Goal: Task Accomplishment & Management: Complete application form

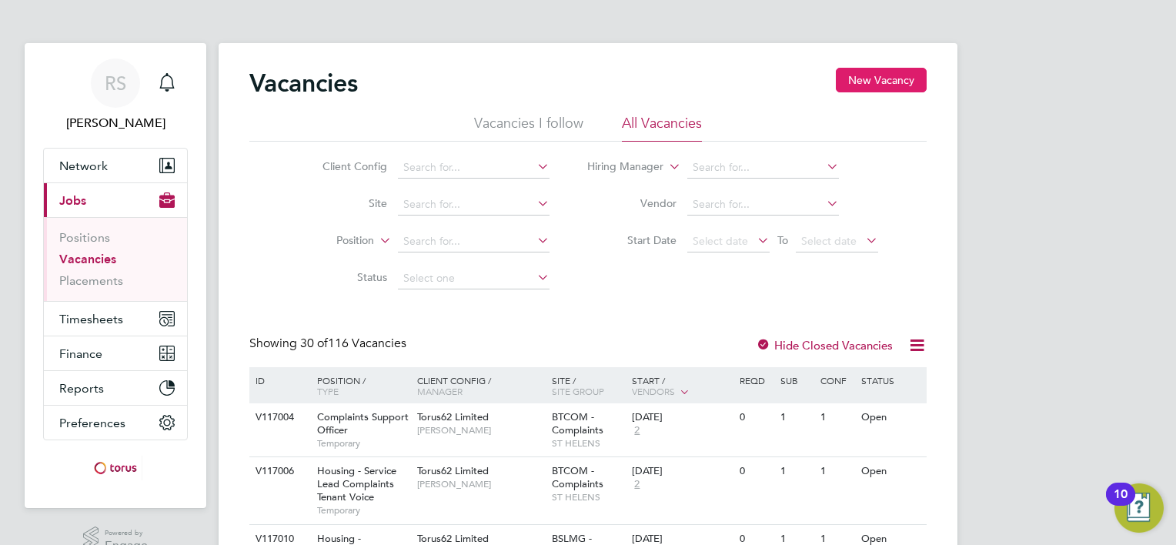
click at [853, 81] on button "New Vacancy" at bounding box center [881, 80] width 91 height 25
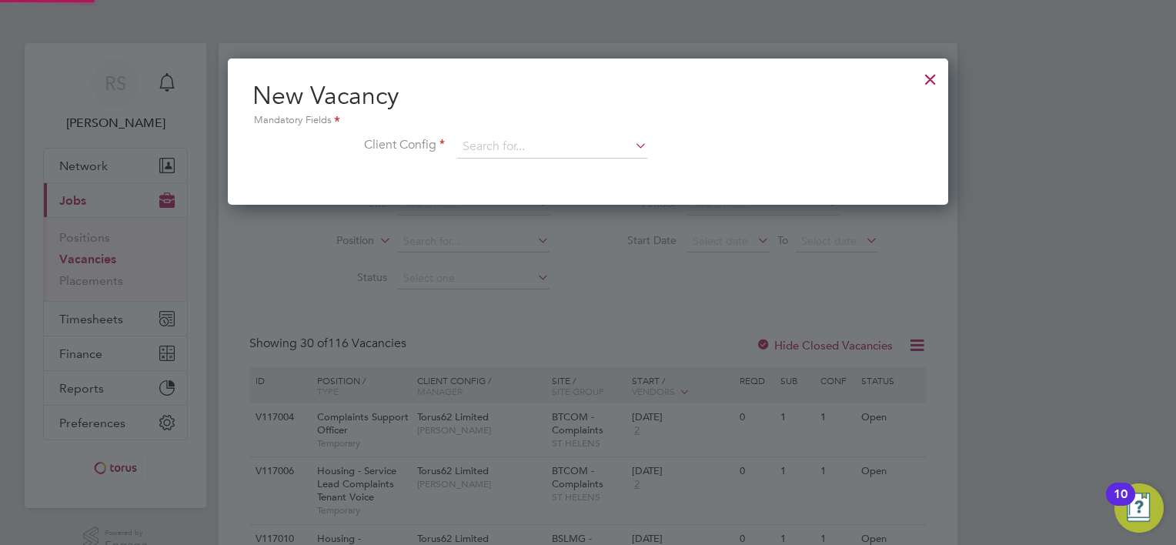
scroll to position [145, 721]
drag, startPoint x: 489, startPoint y: 152, endPoint x: 499, endPoint y: 154, distance: 9.5
click at [489, 151] on input at bounding box center [552, 146] width 190 height 23
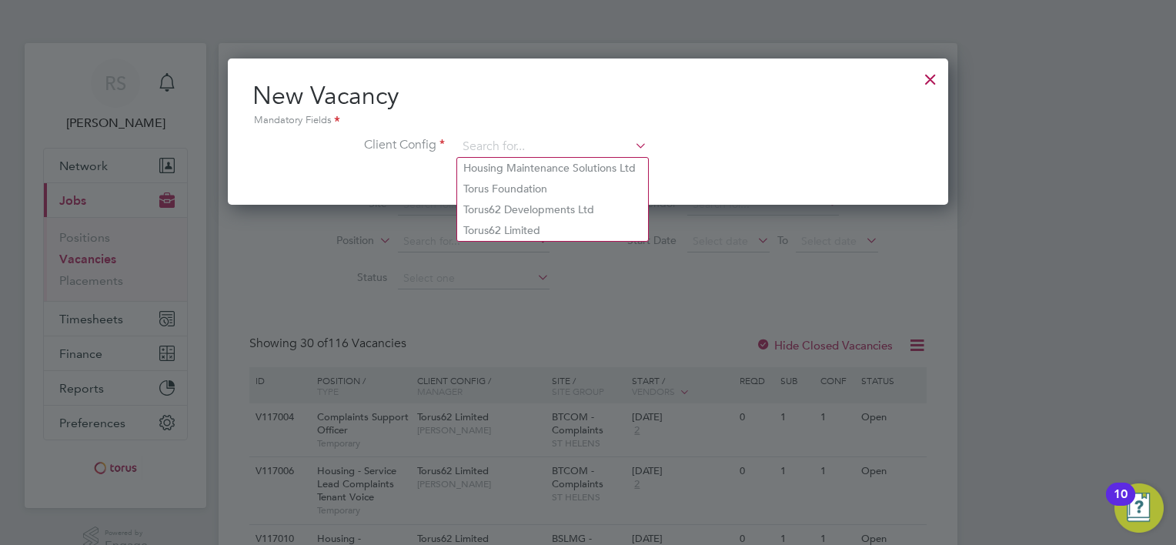
click at [938, 77] on div at bounding box center [931, 76] width 28 height 28
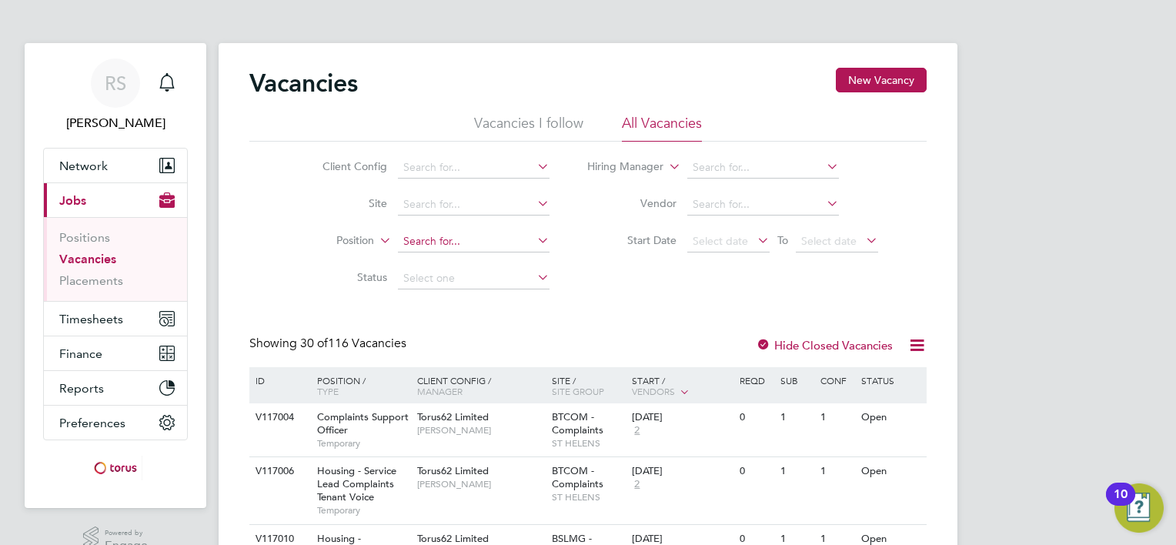
click at [440, 235] on input at bounding box center [474, 242] width 152 height 22
click at [726, 166] on input at bounding box center [763, 168] width 152 height 22
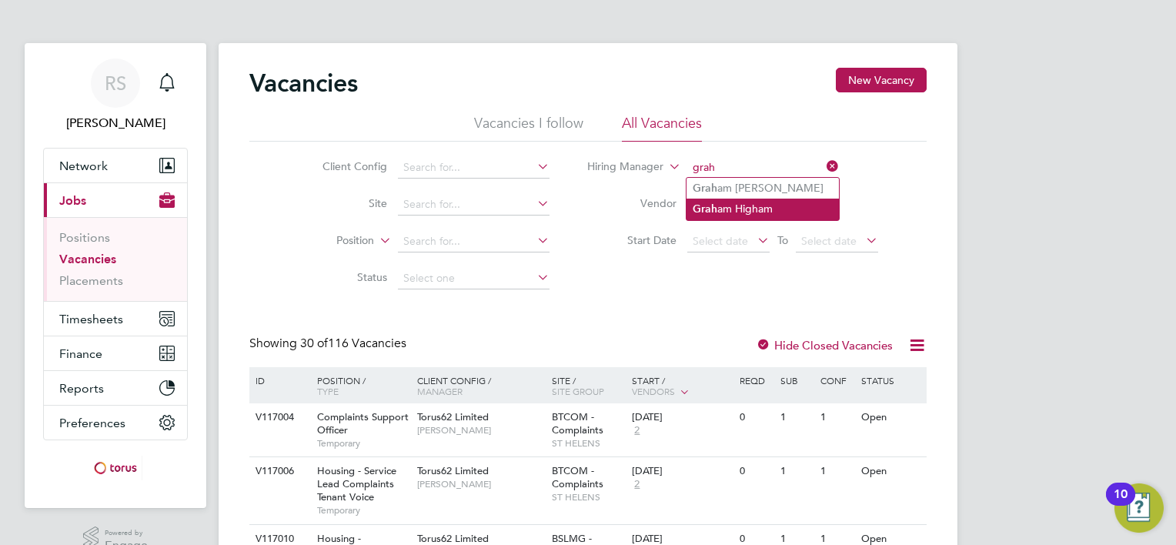
click at [745, 211] on li "Grah am Higham" at bounding box center [762, 209] width 152 height 21
type input "[PERSON_NAME]"
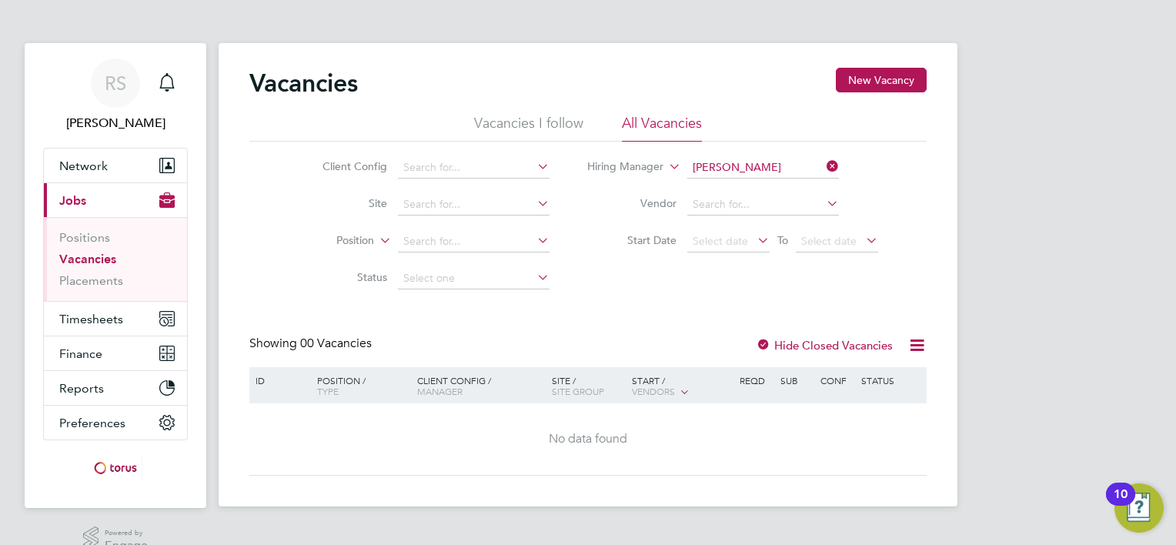
drag, startPoint x: 613, startPoint y: 323, endPoint x: 603, endPoint y: 342, distance: 21.7
click at [616, 321] on div "Vacancies New Vacancy Vacancies I follow All Vacancies Client Config Site Posit…" at bounding box center [587, 272] width 677 height 408
drag, startPoint x: 613, startPoint y: 326, endPoint x: 598, endPoint y: 329, distance: 15.7
click at [610, 328] on div "Vacancies New Vacancy Vacancies I follow All Vacancies Client Config Site Posit…" at bounding box center [587, 272] width 677 height 408
click at [898, 92] on button "New Vacancy" at bounding box center [881, 80] width 91 height 25
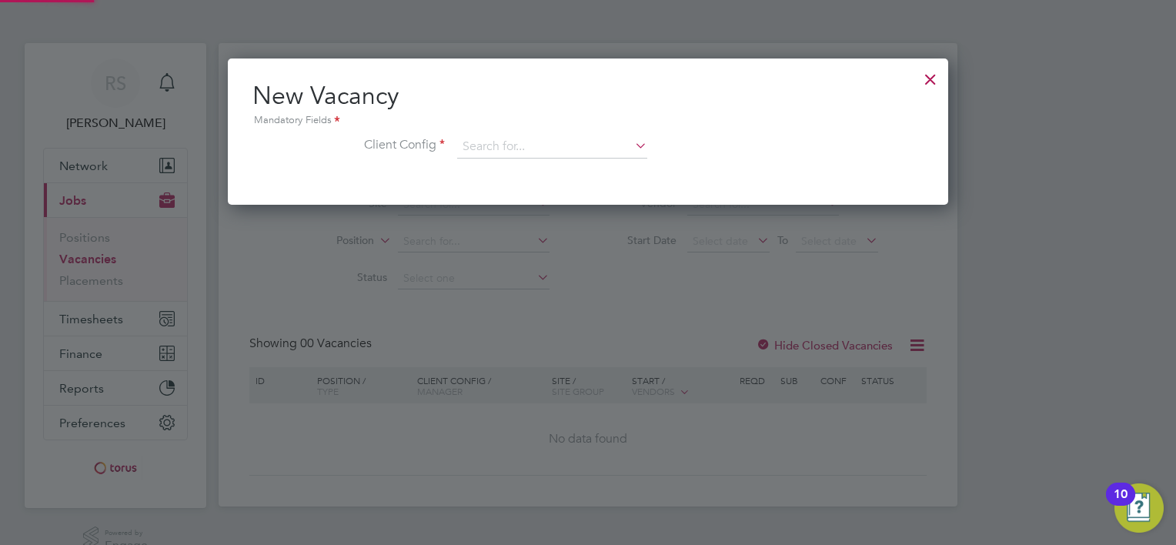
scroll to position [145, 721]
click at [926, 82] on div at bounding box center [931, 76] width 28 height 28
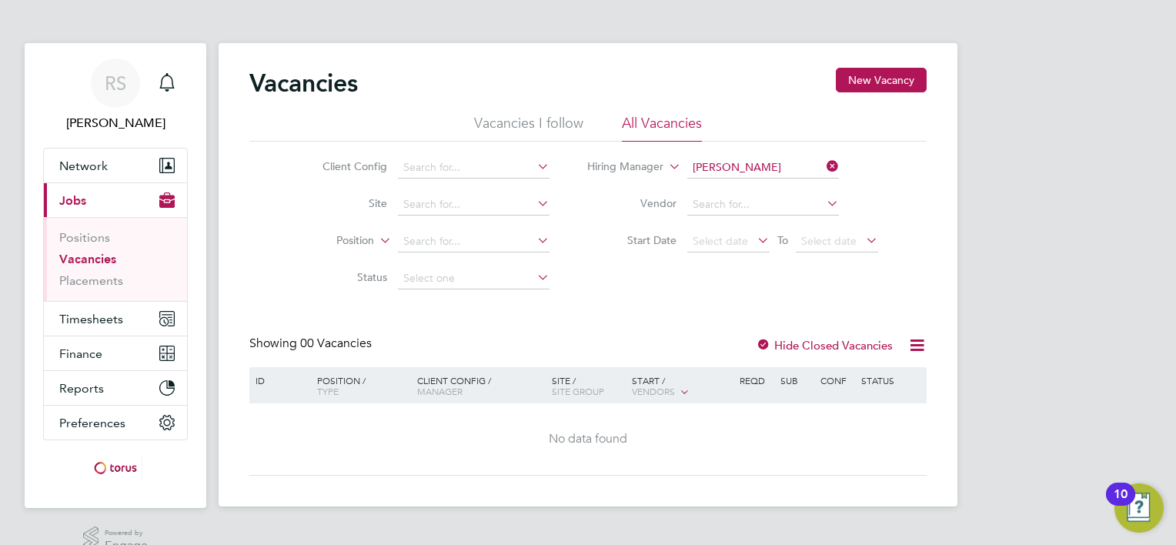
click at [823, 164] on icon at bounding box center [823, 166] width 0 height 22
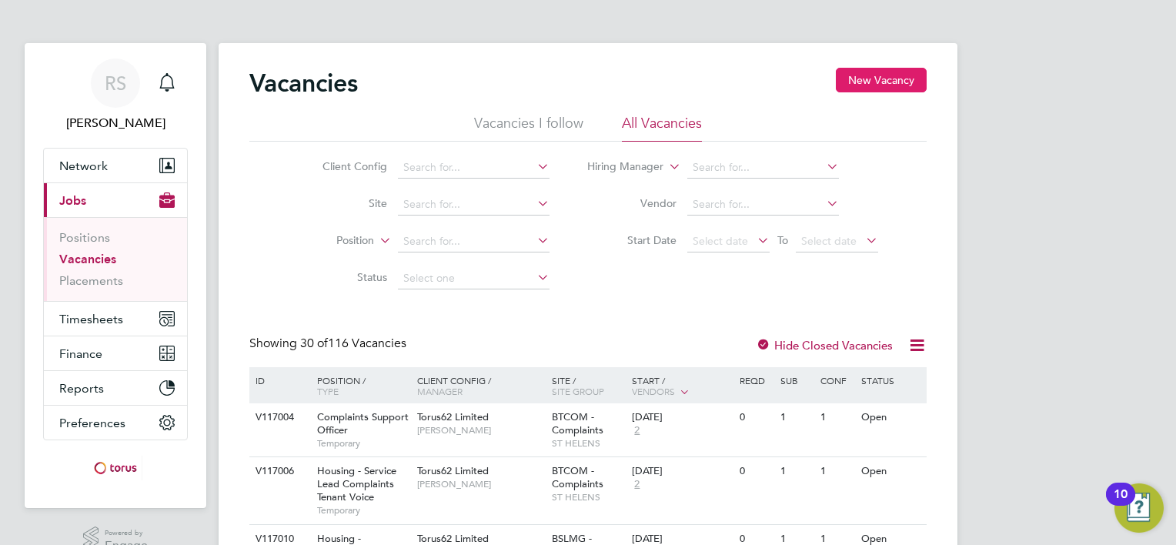
click at [881, 85] on button "New Vacancy" at bounding box center [881, 80] width 91 height 25
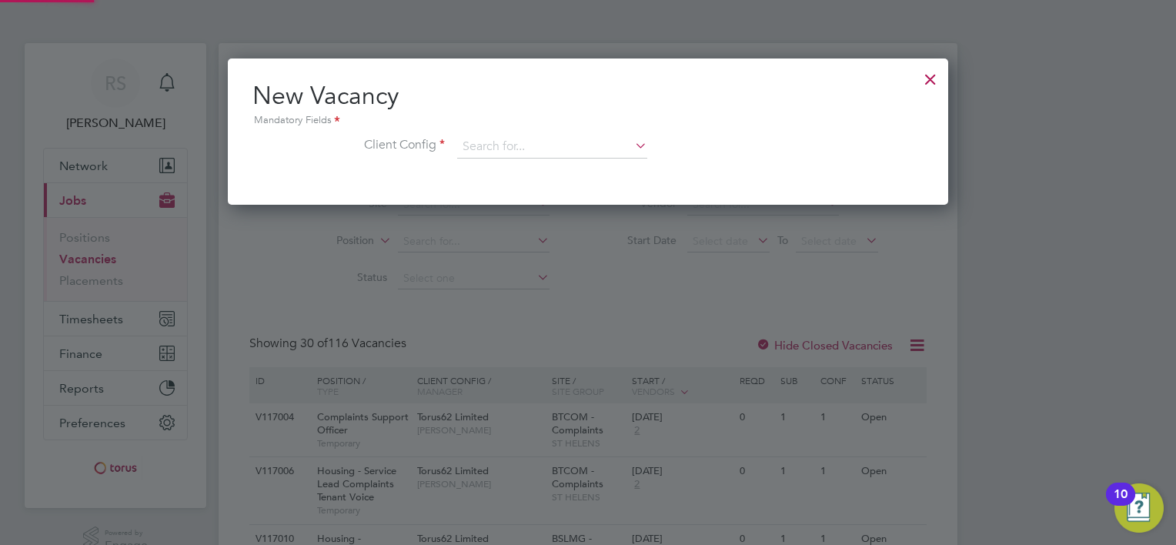
scroll to position [145, 721]
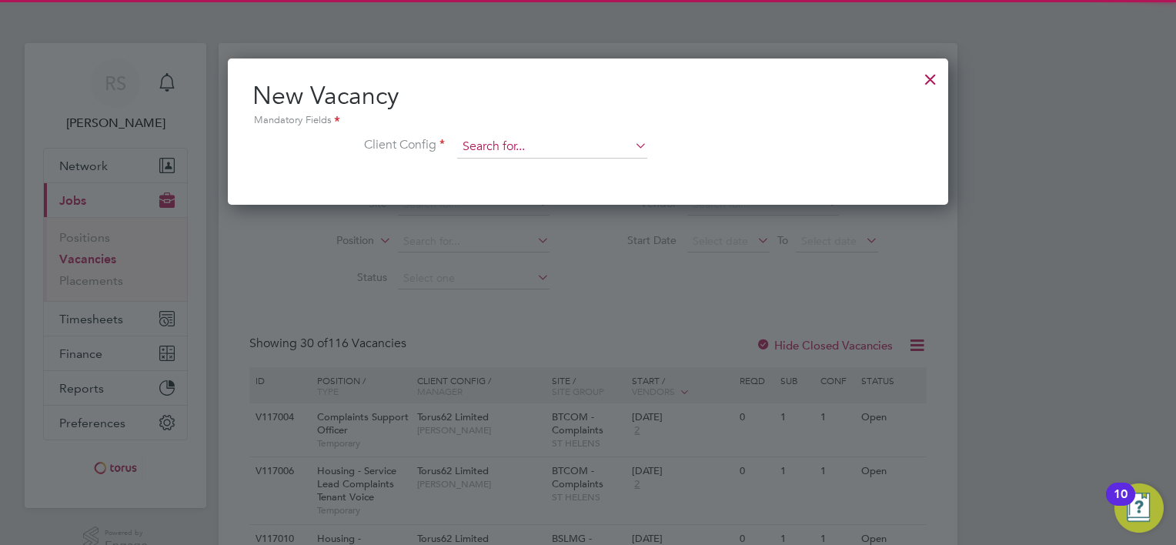
click at [519, 143] on input at bounding box center [552, 146] width 190 height 23
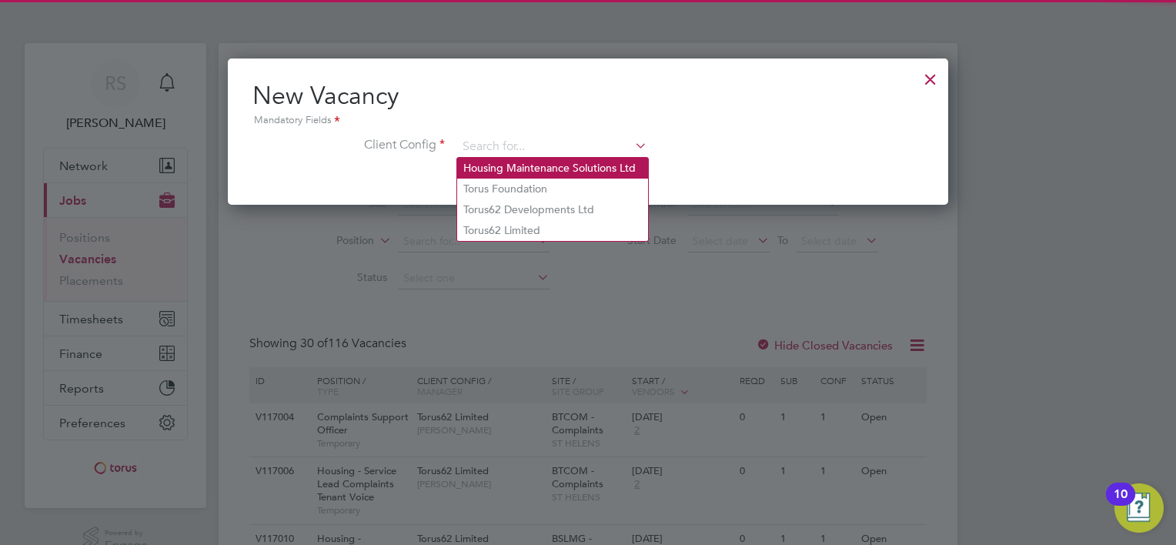
click at [523, 160] on li "Housing Maintenance Solutions Ltd" at bounding box center [552, 168] width 191 height 21
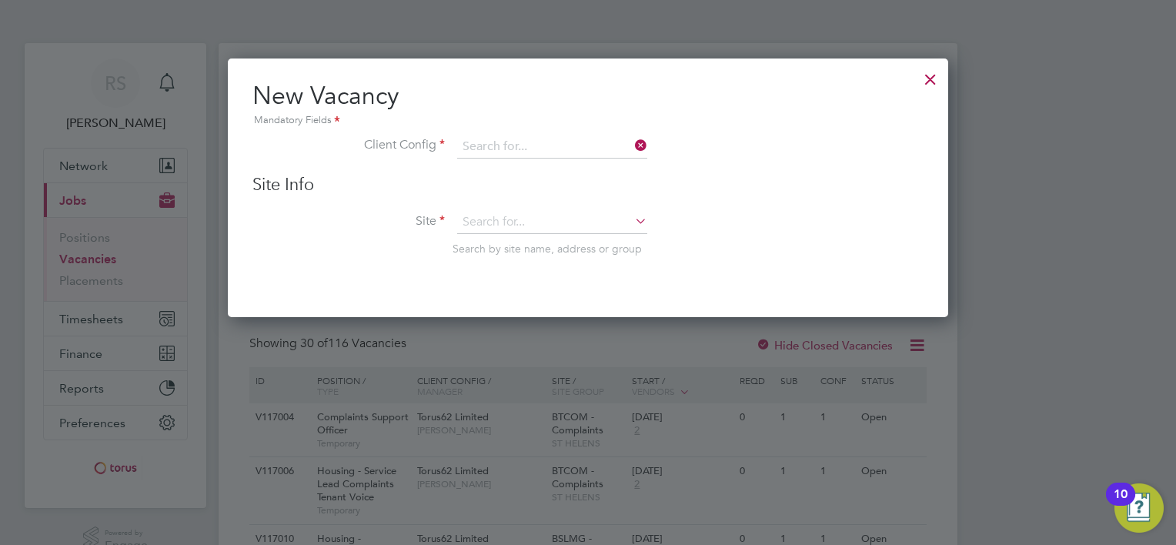
type input "Housing Maintenance Solutions Ltd"
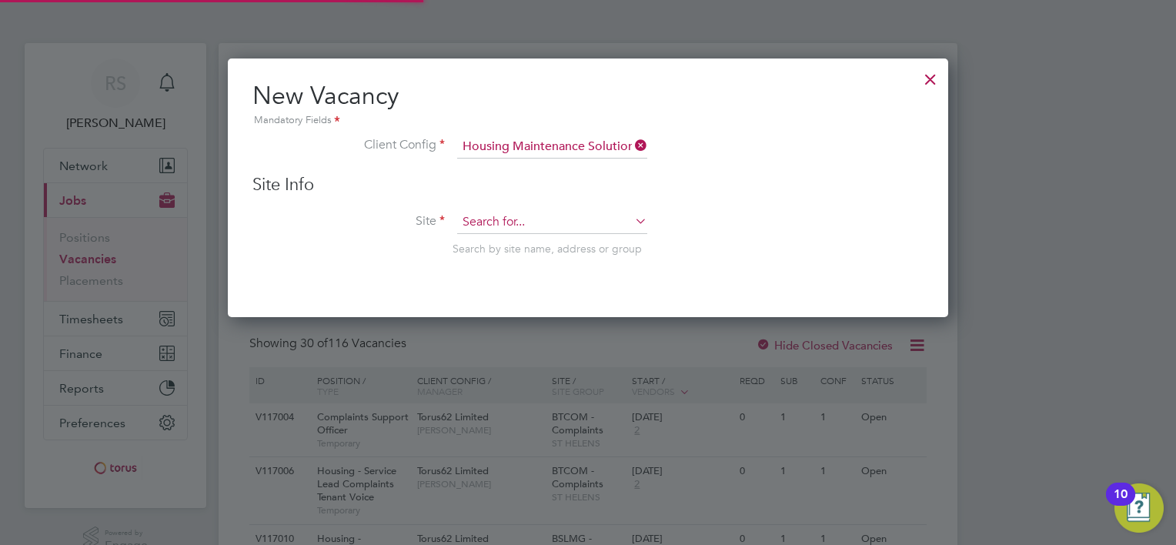
click at [506, 219] on input at bounding box center [552, 222] width 190 height 23
click at [759, 224] on li "Site Search by site name, address or group" at bounding box center [587, 248] width 671 height 75
click at [934, 86] on div at bounding box center [931, 76] width 28 height 28
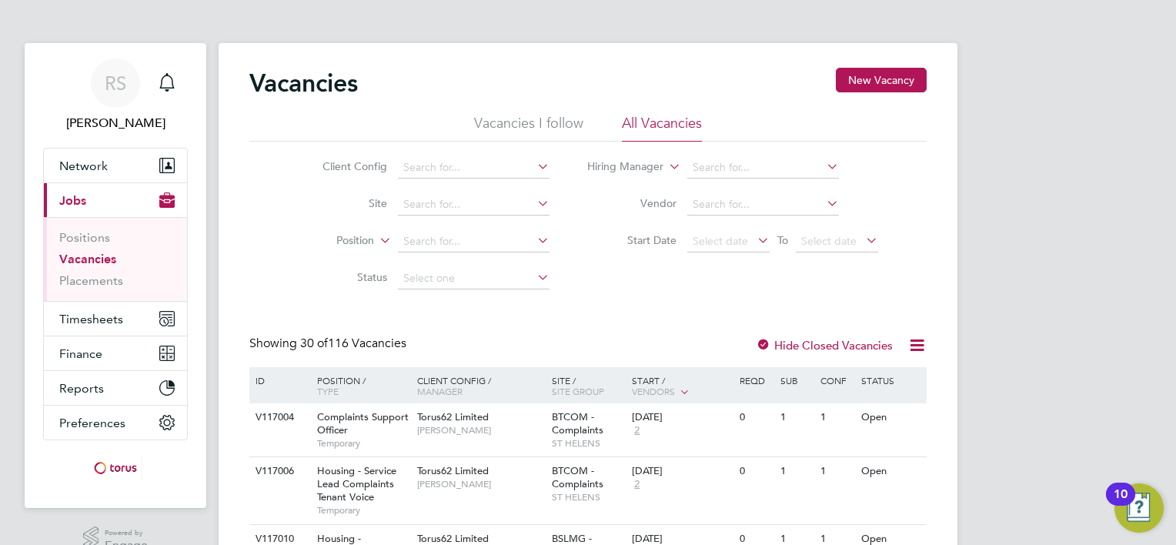
click at [838, 129] on ul "Vacancies I follow All Vacancies" at bounding box center [587, 128] width 677 height 28
click at [89, 225] on ul "Positions Vacancies Placements" at bounding box center [115, 259] width 143 height 84
click at [89, 230] on link "Positions" at bounding box center [84, 237] width 51 height 15
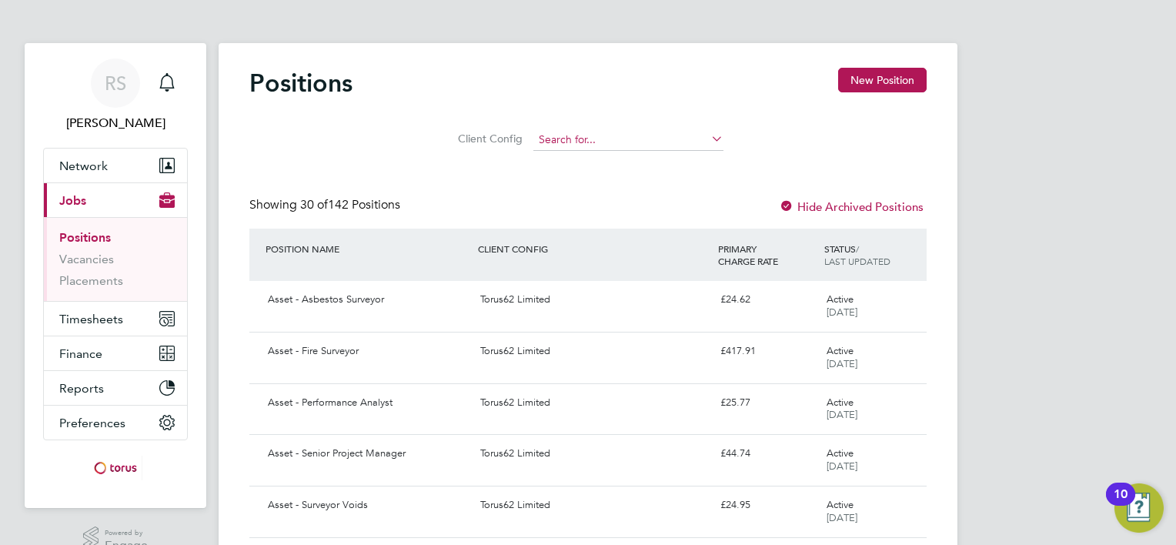
drag, startPoint x: 667, startPoint y: 132, endPoint x: 642, endPoint y: 139, distance: 26.5
click at [666, 132] on input at bounding box center [628, 140] width 190 height 22
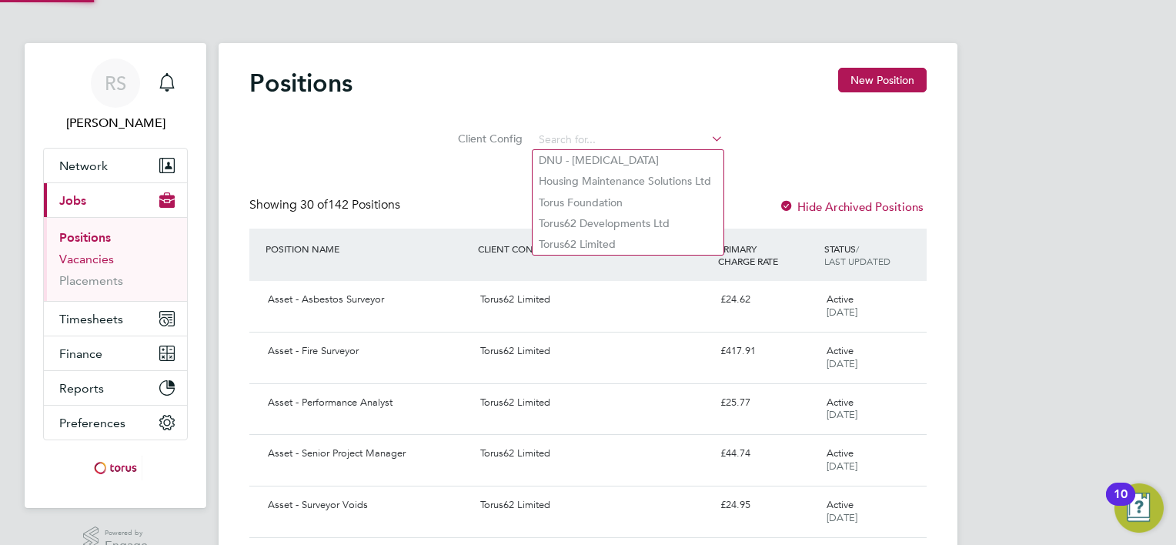
click at [99, 259] on link "Vacancies" at bounding box center [86, 259] width 55 height 15
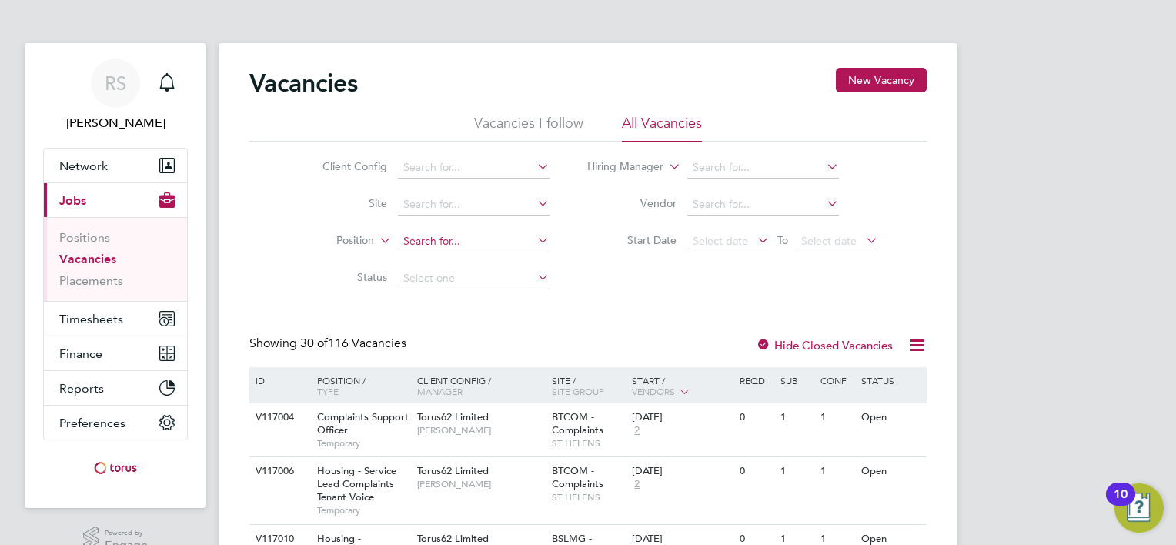
click at [442, 242] on input at bounding box center [474, 242] width 152 height 22
type input "h"
type input "ma"
click at [316, 239] on label "Position" at bounding box center [329, 240] width 88 height 15
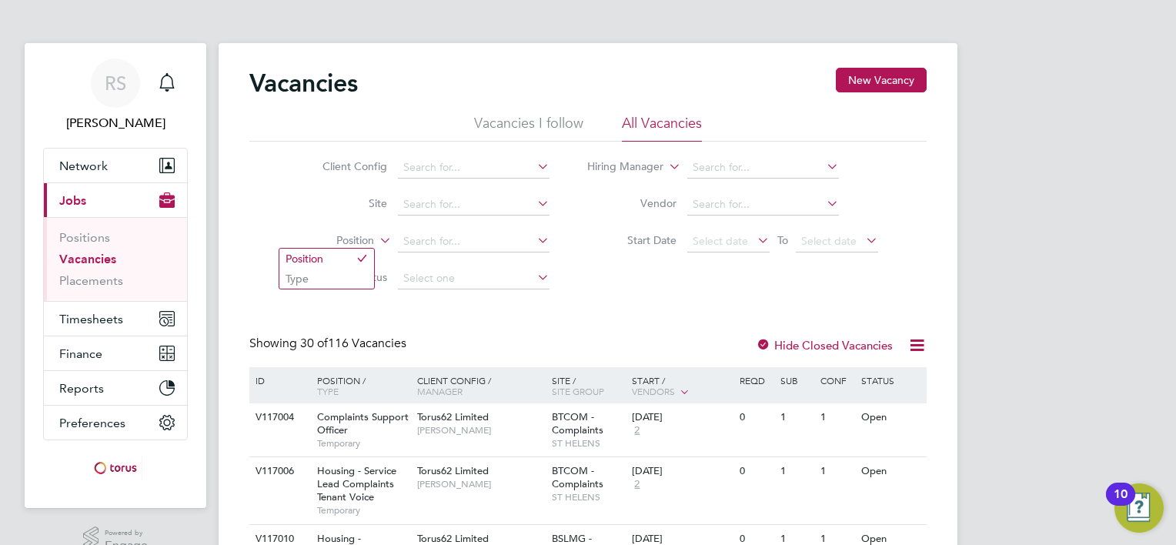
click at [588, 210] on label "Vendor" at bounding box center [632, 203] width 88 height 14
click at [563, 223] on li "Position" at bounding box center [423, 241] width 289 height 37
click at [557, 269] on li "Status" at bounding box center [423, 278] width 289 height 37
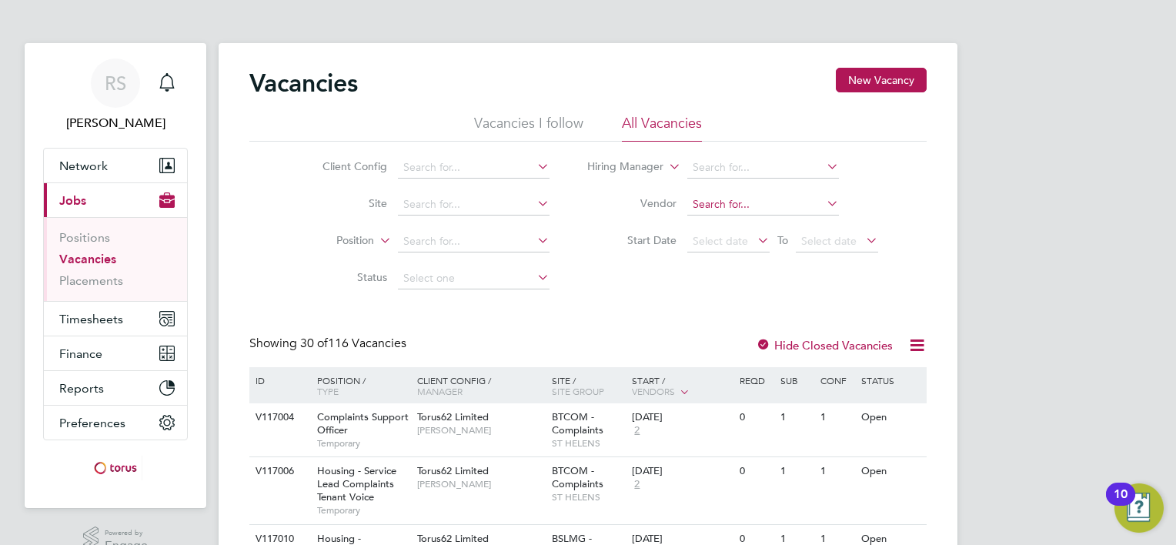
click at [707, 197] on input at bounding box center [763, 205] width 152 height 22
click at [582, 253] on li "Start Date Select date To Select date" at bounding box center [733, 241] width 329 height 37
click at [329, 200] on label "Site" at bounding box center [343, 203] width 88 height 14
click at [270, 217] on div "Client Config Site Position Status Hiring Manager Vendor Start Date Select date…" at bounding box center [587, 219] width 677 height 155
click at [288, 191] on li "Site" at bounding box center [423, 204] width 289 height 37
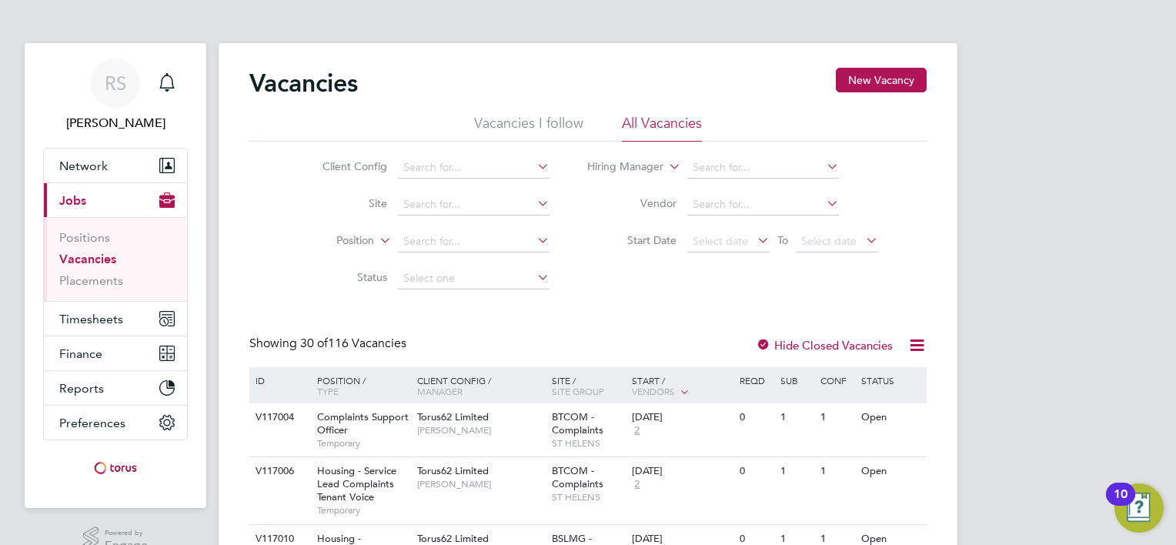
click at [850, 87] on button "New Vacancy" at bounding box center [881, 80] width 91 height 25
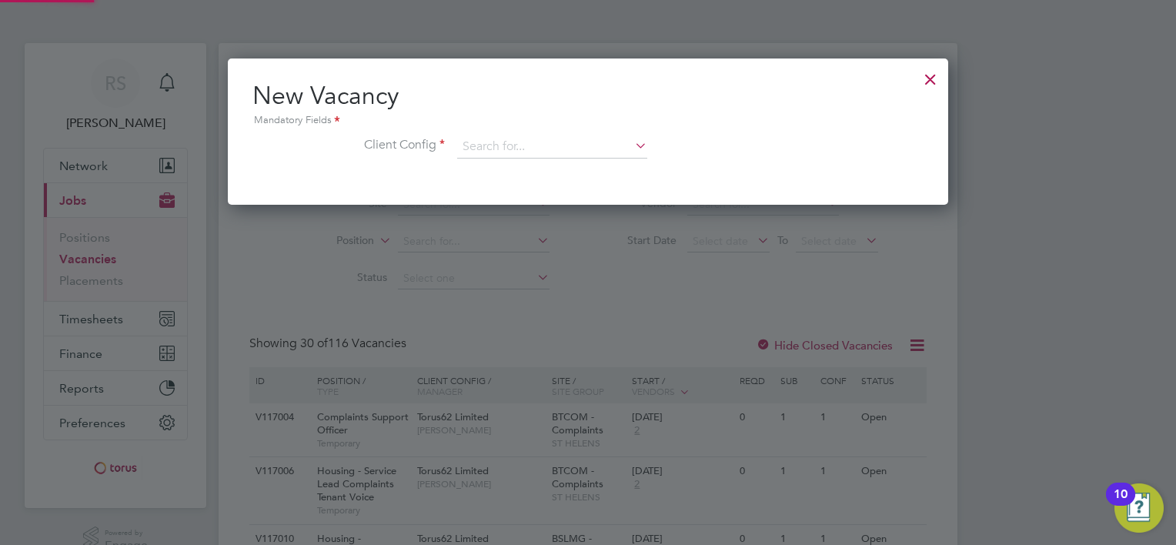
scroll to position [145, 721]
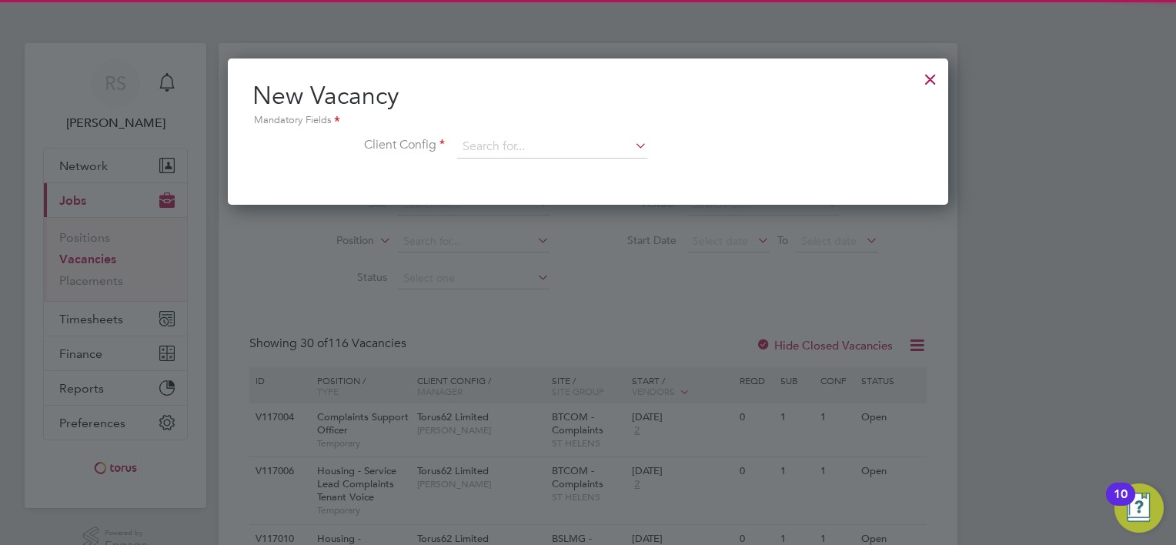
click at [542, 124] on div "Mandatory Fields" at bounding box center [587, 120] width 671 height 17
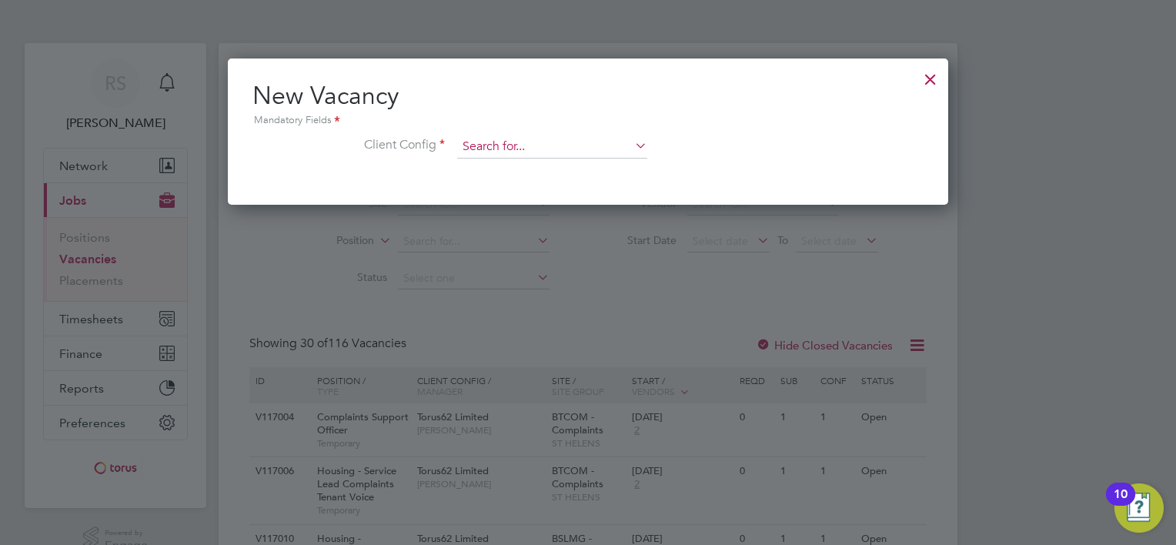
click at [540, 139] on input at bounding box center [552, 146] width 190 height 23
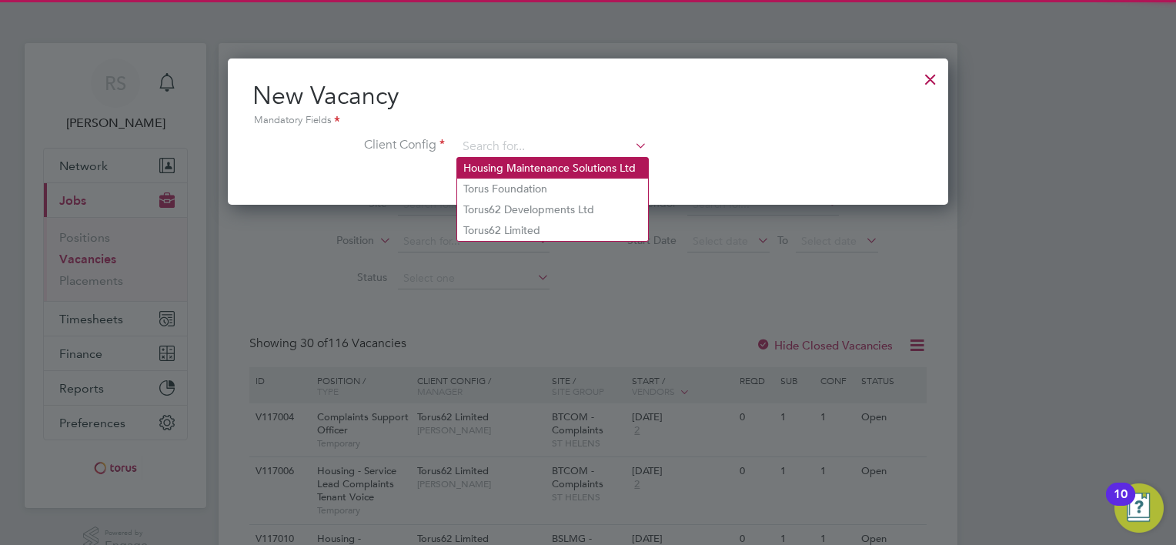
click at [528, 170] on li "Housing Maintenance Solutions Ltd" at bounding box center [552, 168] width 191 height 21
type input "Housing Maintenance Solutions Ltd"
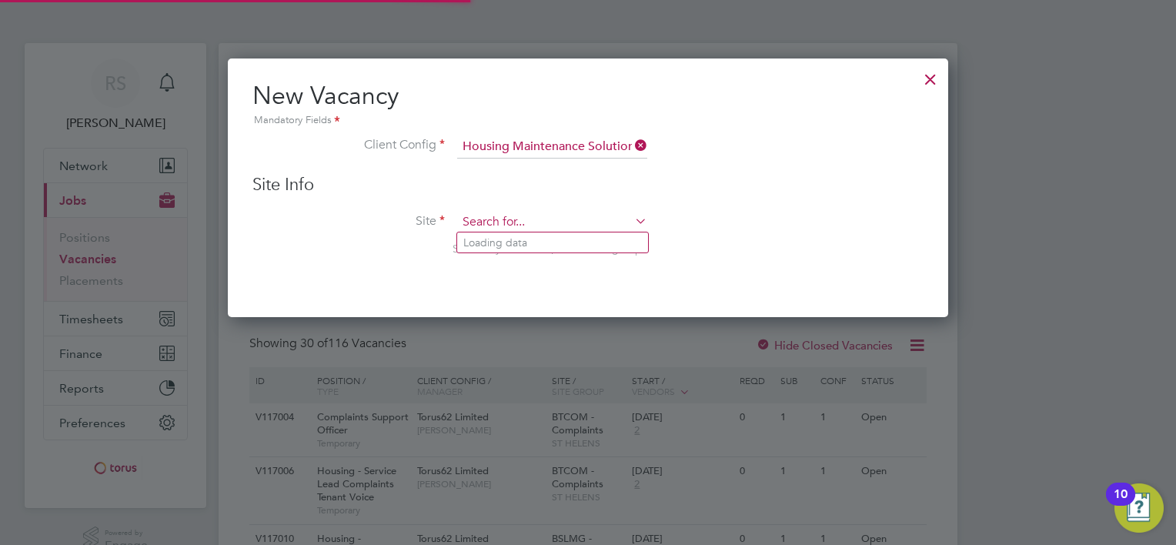
click at [518, 218] on input at bounding box center [552, 222] width 190 height 23
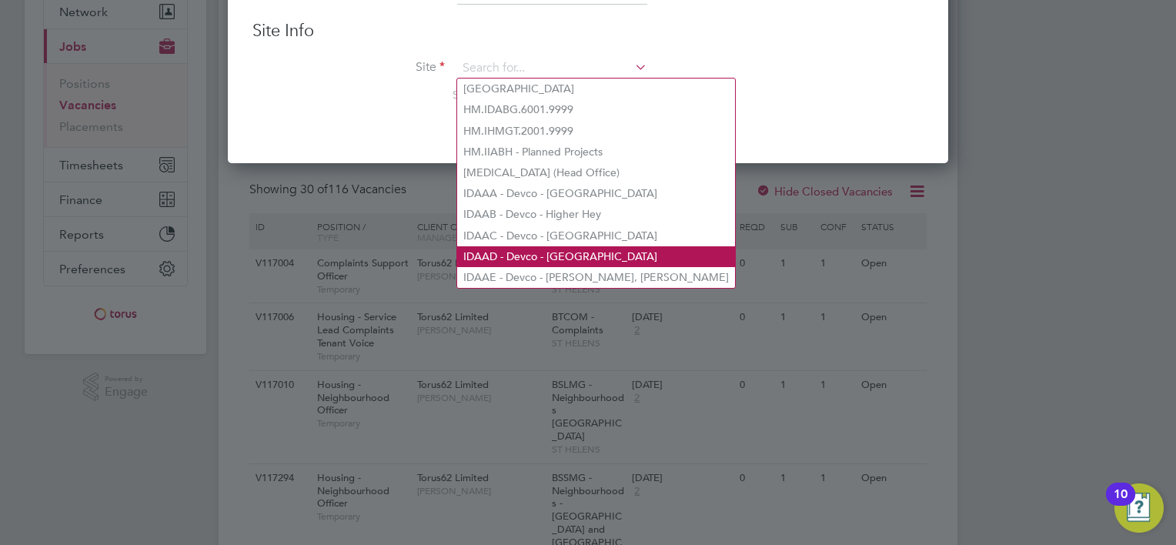
scroll to position [77, 0]
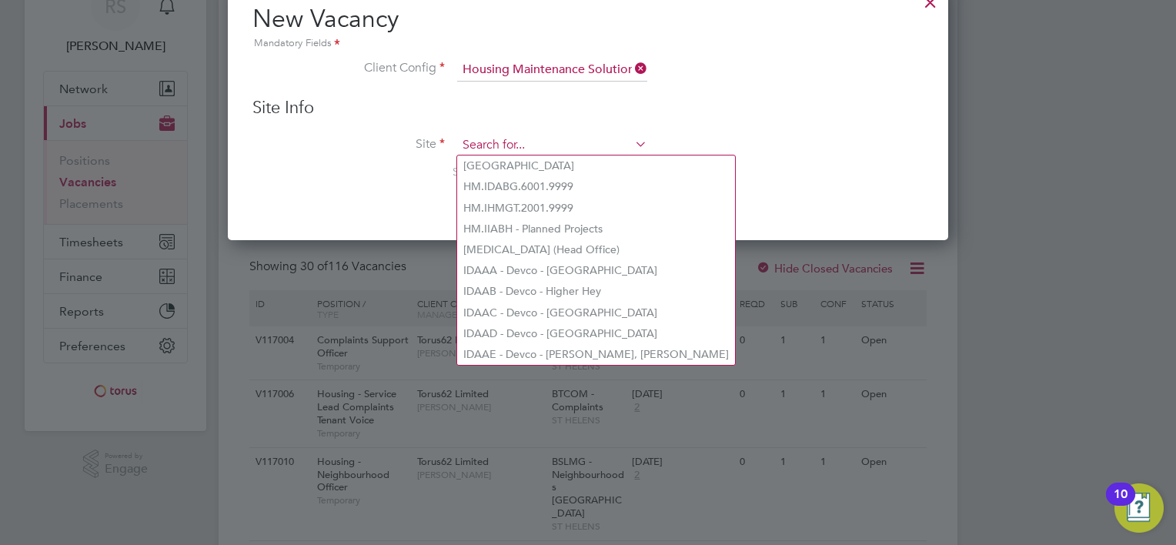
click at [553, 150] on input at bounding box center [552, 145] width 190 height 23
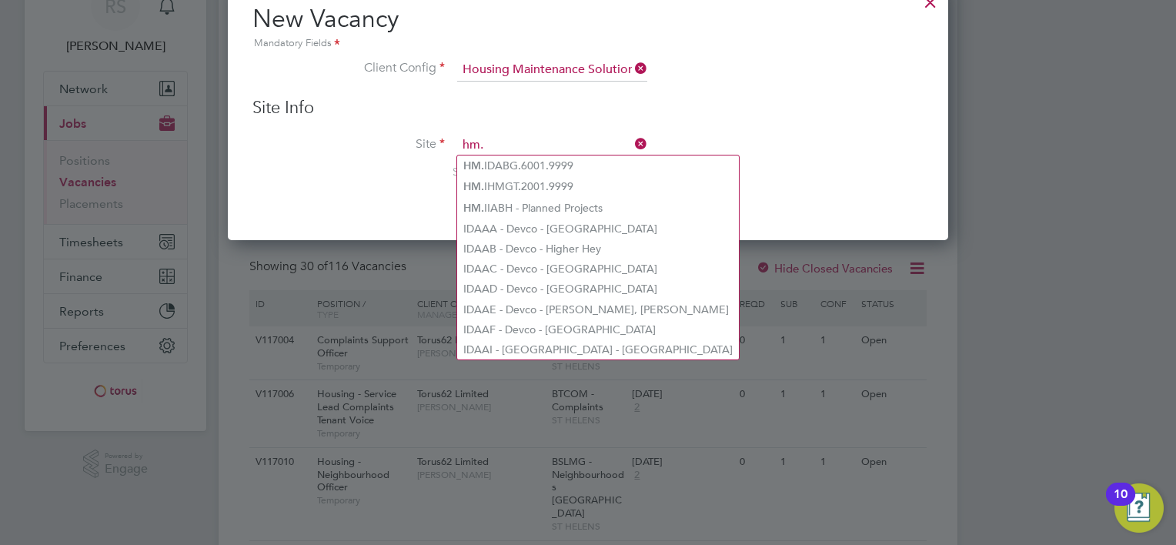
type input "hm."
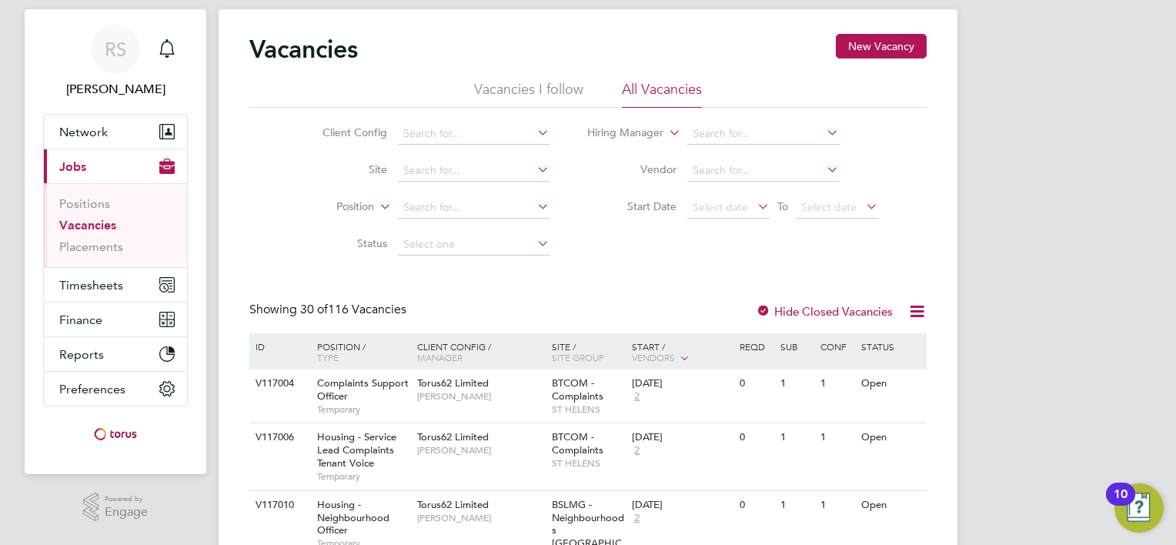
scroll to position [0, 0]
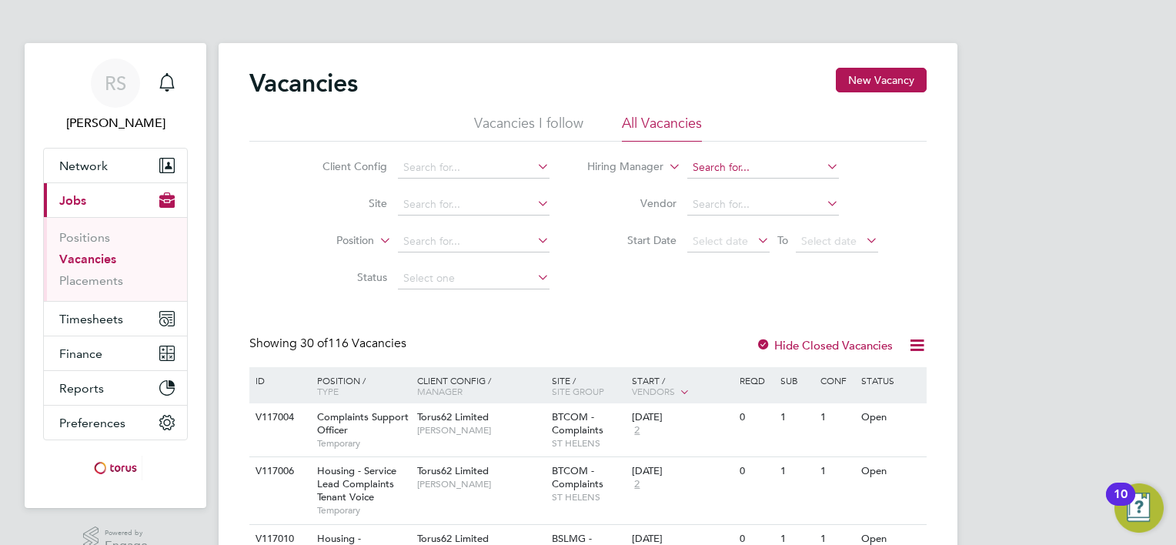
click at [750, 157] on input at bounding box center [763, 168] width 152 height 22
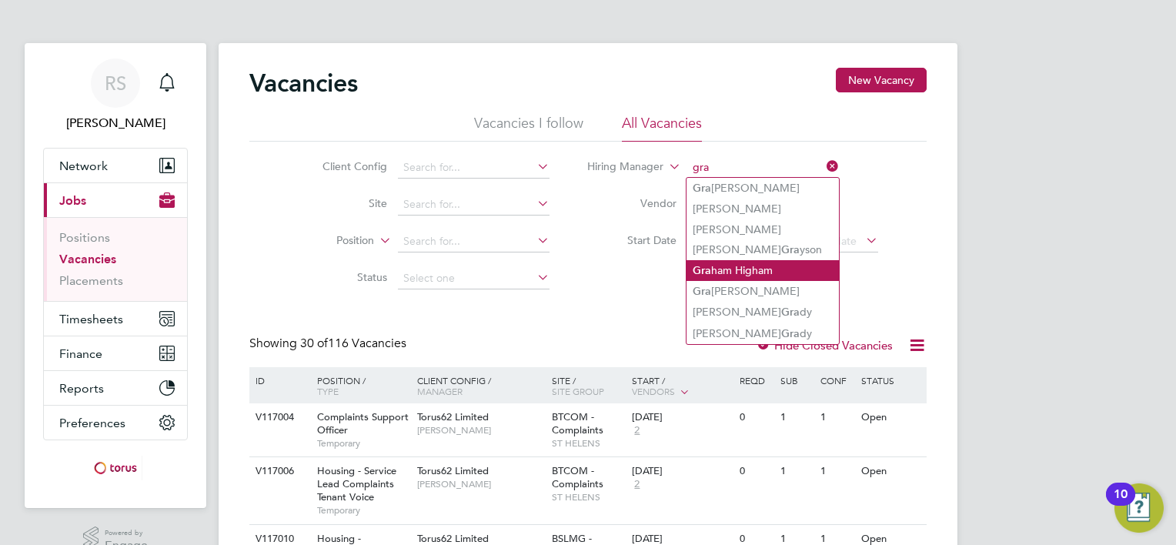
click at [755, 265] on li "Gra ham Higham" at bounding box center [762, 270] width 152 height 21
type input "[PERSON_NAME]"
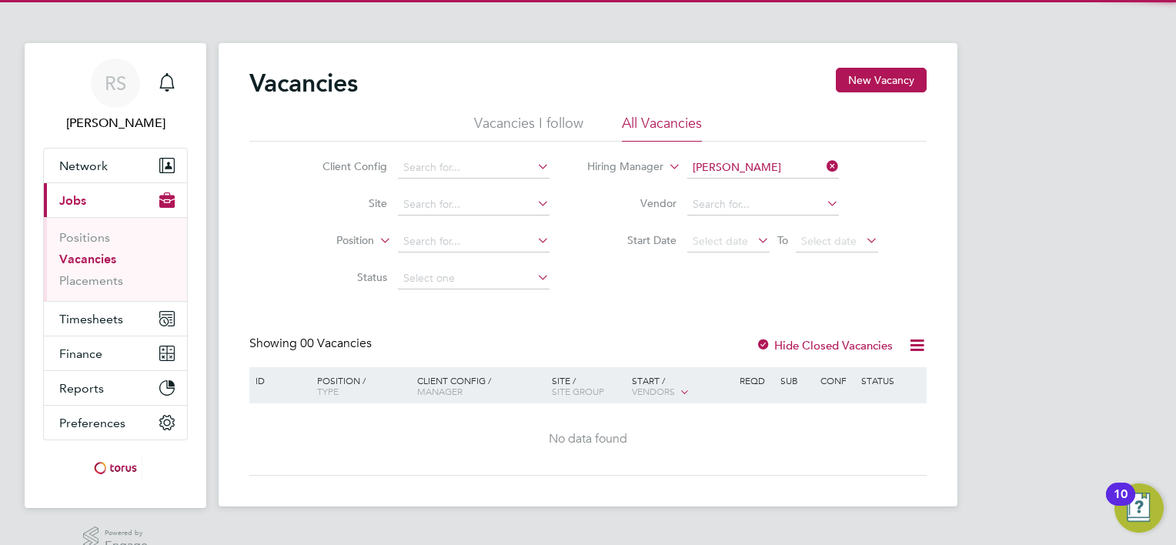
click at [770, 347] on div at bounding box center [763, 346] width 15 height 15
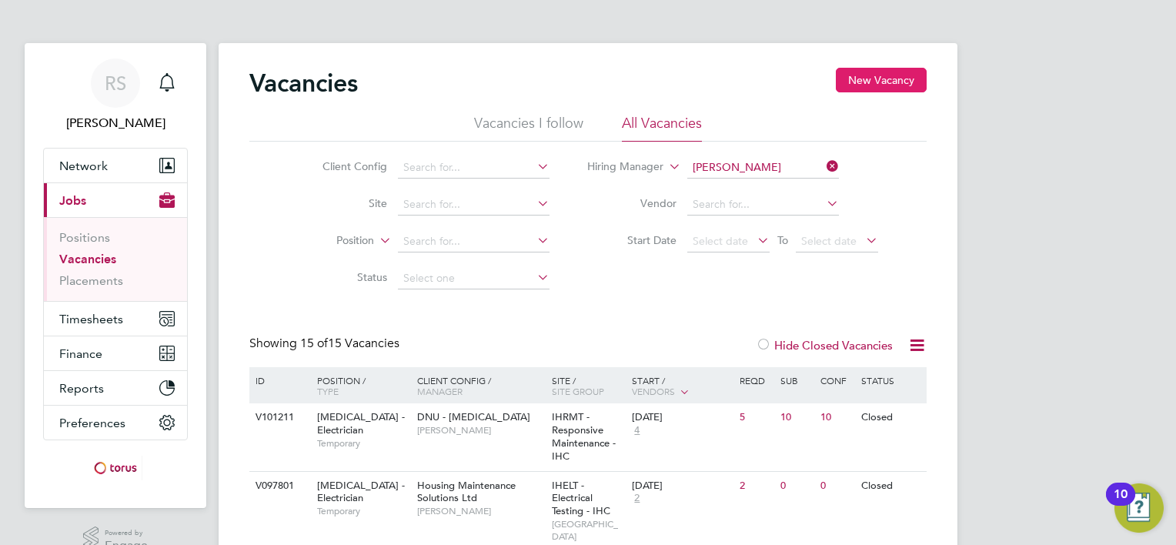
click at [871, 86] on button "New Vacancy" at bounding box center [881, 80] width 91 height 25
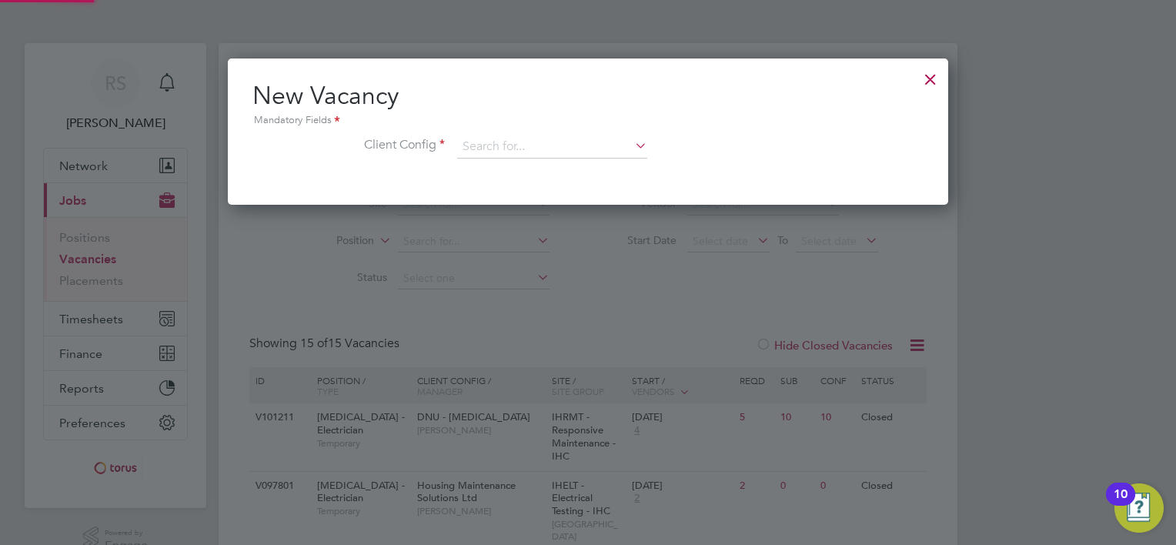
scroll to position [145, 721]
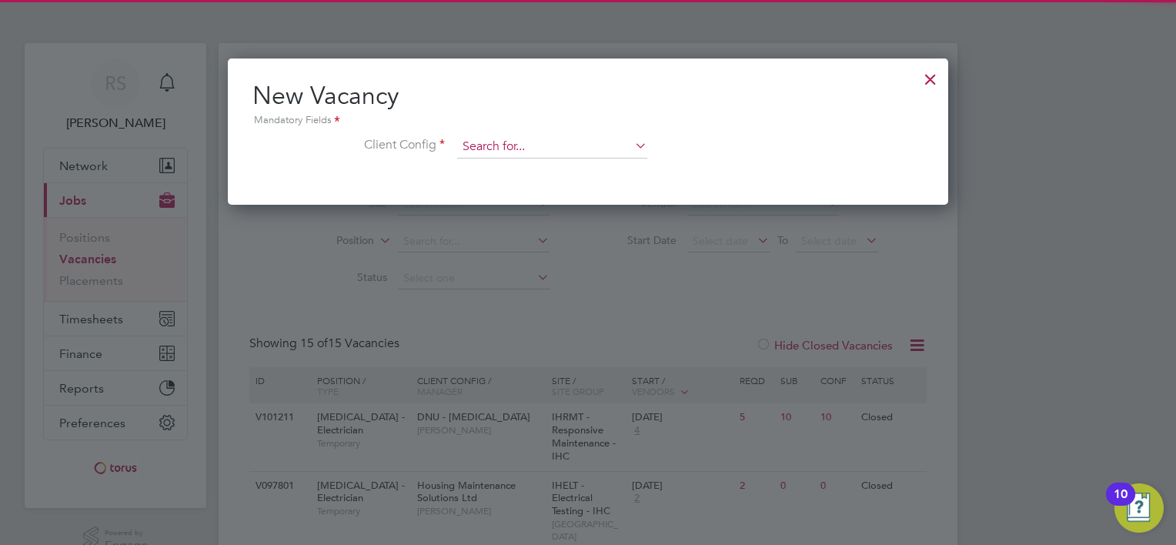
click at [583, 135] on input at bounding box center [552, 146] width 190 height 23
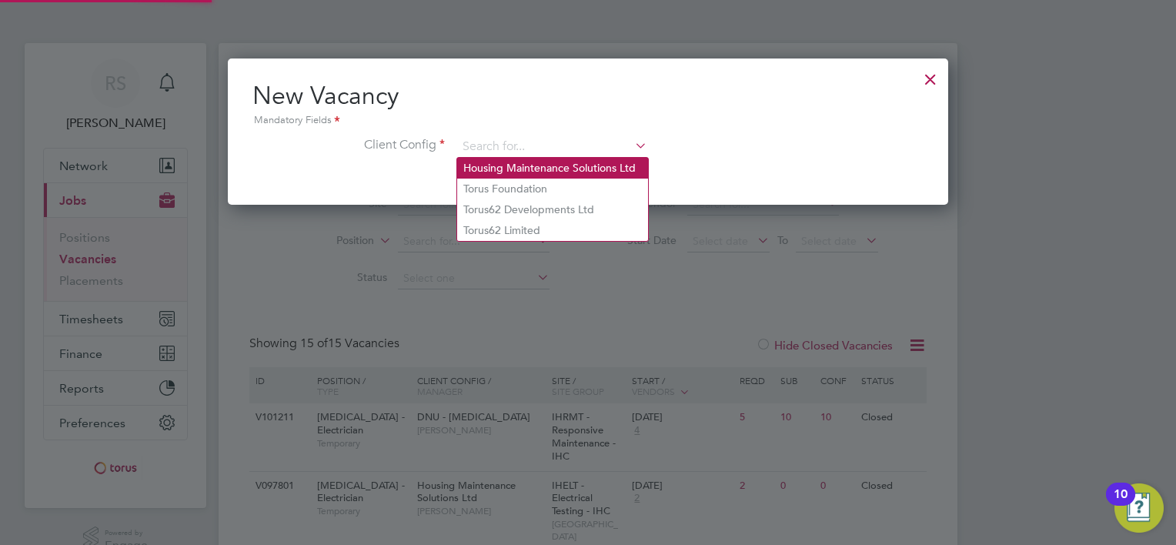
click at [547, 165] on li "Housing Maintenance Solutions Ltd" at bounding box center [552, 168] width 191 height 21
type input "Housing Maintenance Solutions Ltd"
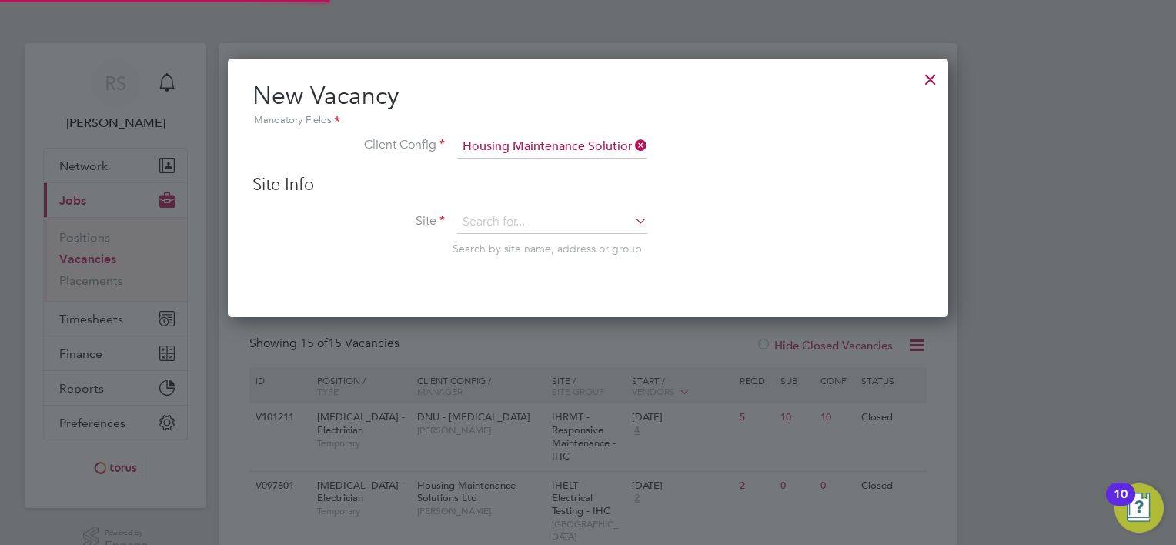
scroll to position [259, 721]
click at [513, 214] on input at bounding box center [552, 222] width 190 height 23
click at [509, 279] on li "IHELT - Electrical Testing - IHC" at bounding box center [552, 283] width 191 height 20
type input "IHELT - Electrical Testing - IHC"
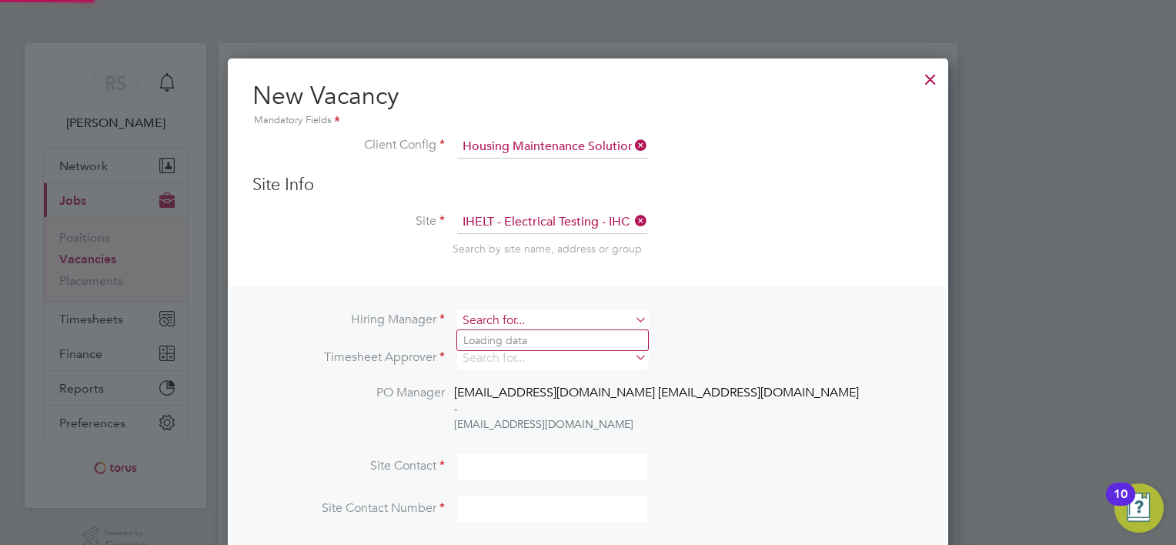
click at [523, 321] on input at bounding box center [552, 320] width 190 height 22
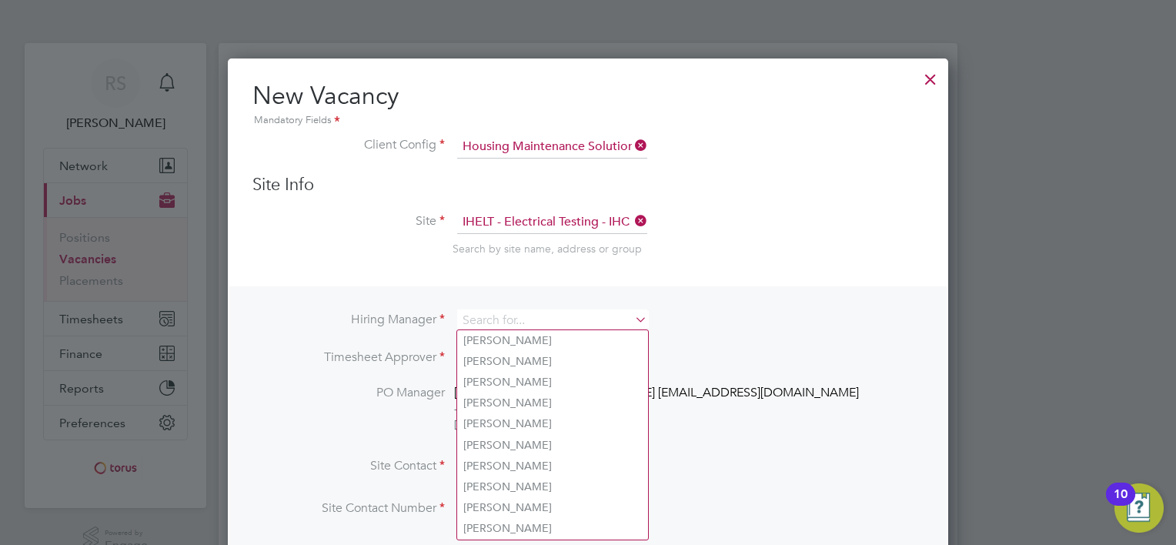
click at [465, 273] on li "Site IHELT - Electrical Testing - IHC Search by site name, address or group" at bounding box center [587, 248] width 671 height 75
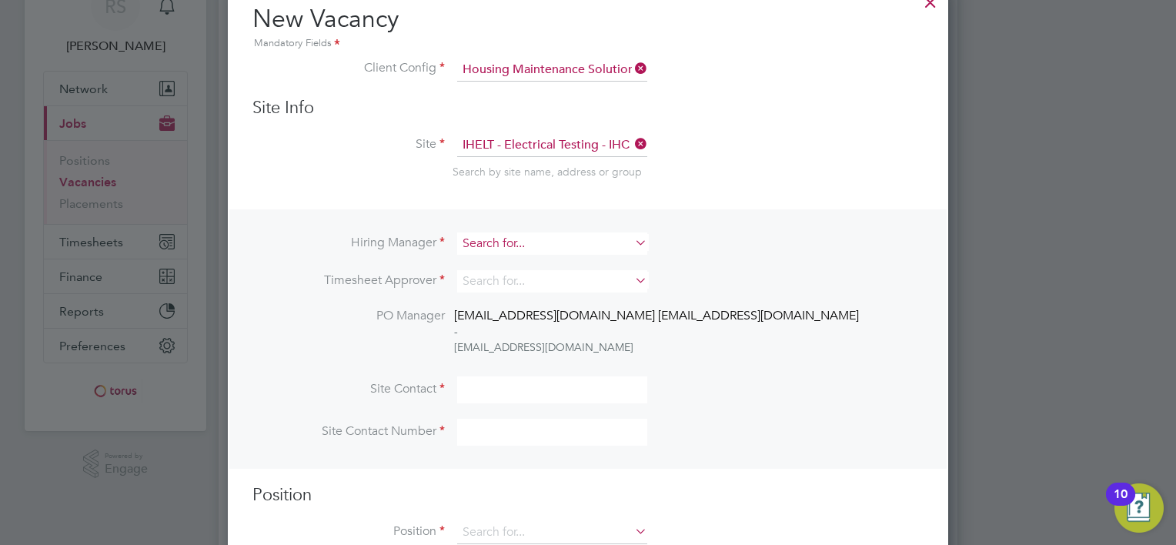
click at [493, 235] on input at bounding box center [552, 243] width 190 height 22
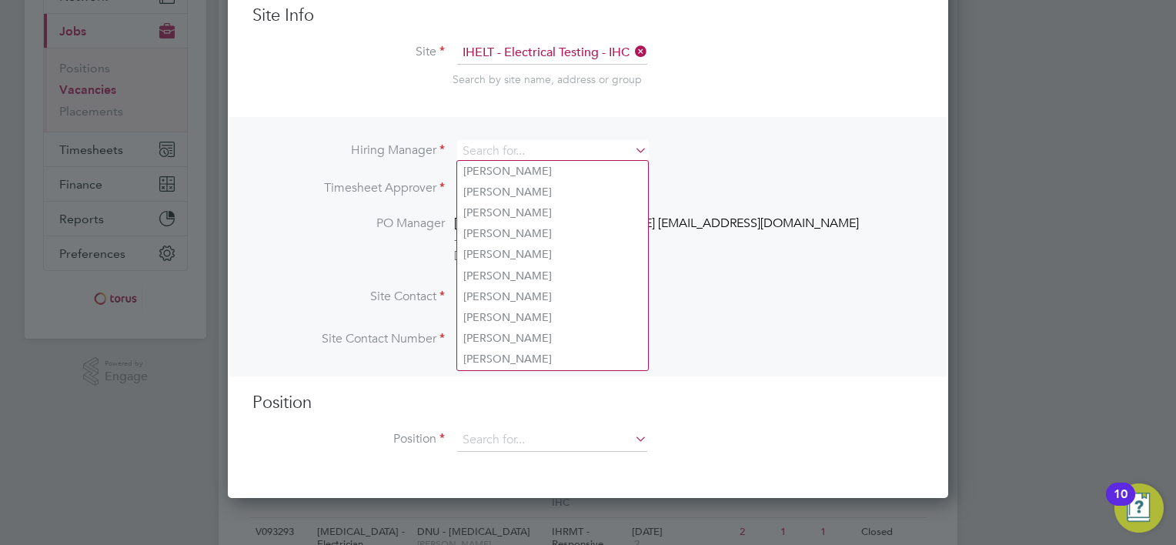
scroll to position [77, 0]
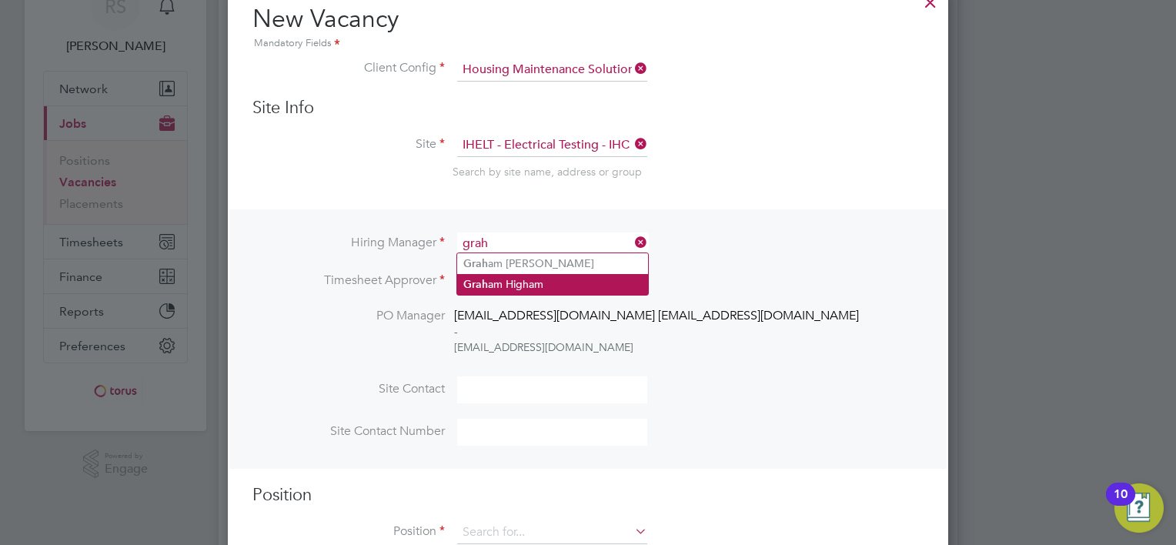
click at [520, 280] on li "Grah am Higham" at bounding box center [552, 284] width 191 height 21
type input "[PERSON_NAME]"
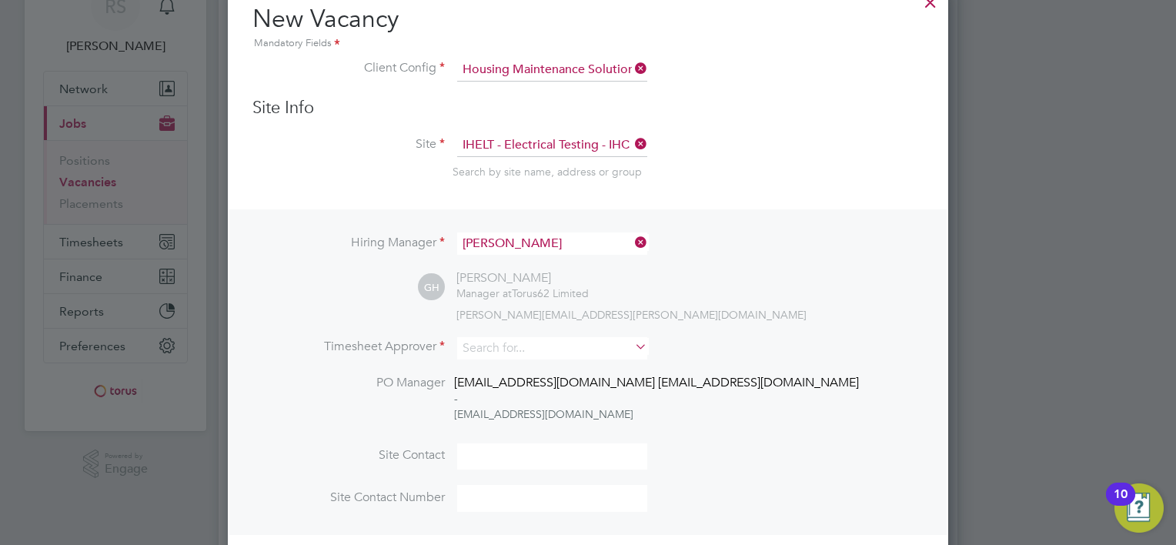
scroll to position [674, 721]
click at [494, 342] on input at bounding box center [552, 348] width 190 height 22
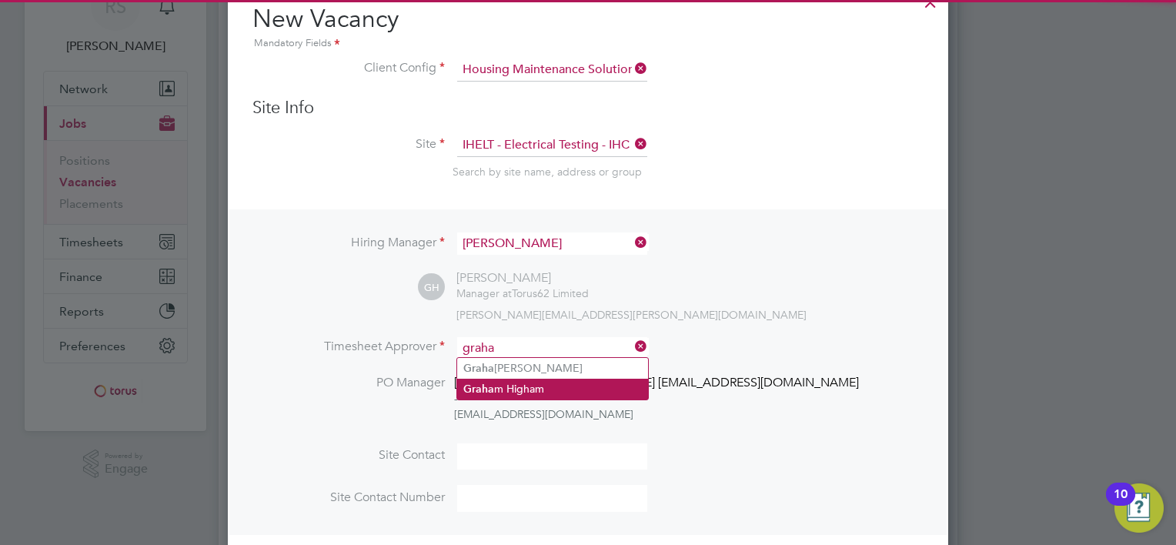
click at [514, 387] on li "Graha m Higham" at bounding box center [552, 389] width 191 height 21
type input "[PERSON_NAME]"
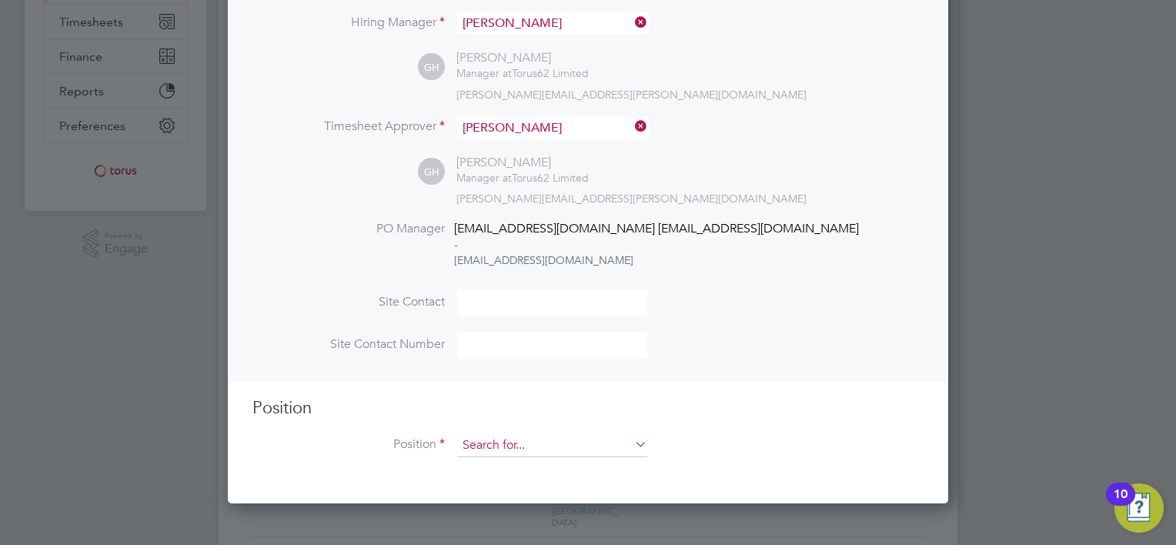
scroll to position [385, 0]
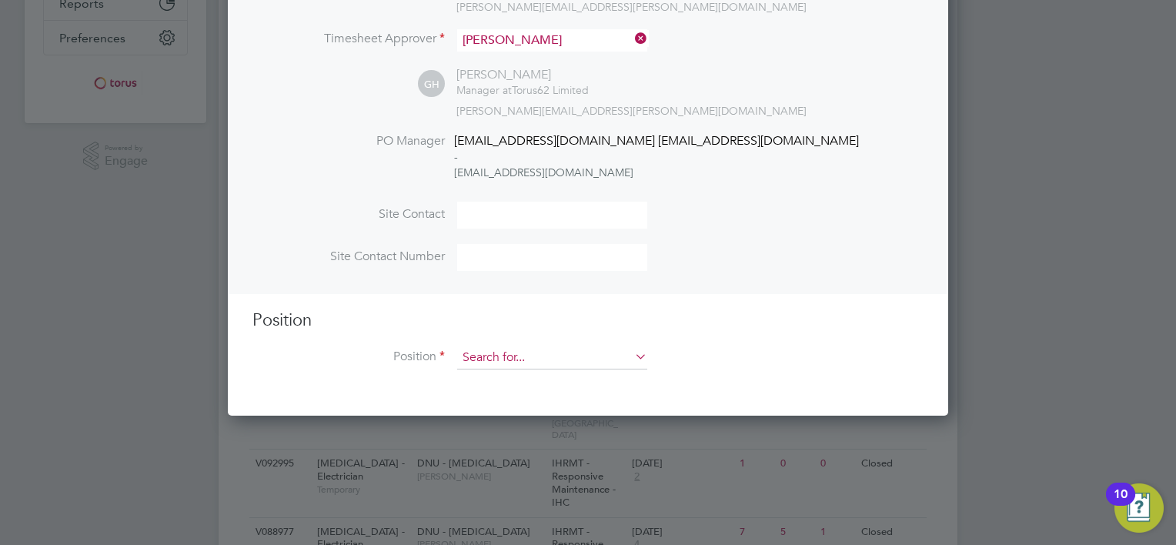
click at [502, 354] on input at bounding box center [552, 357] width 190 height 23
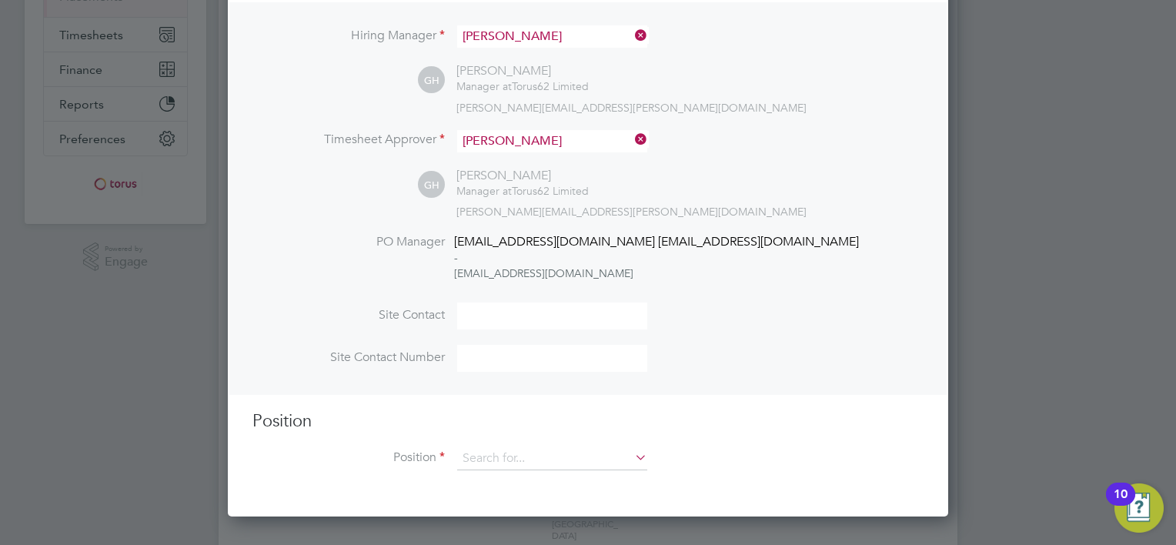
scroll to position [462, 0]
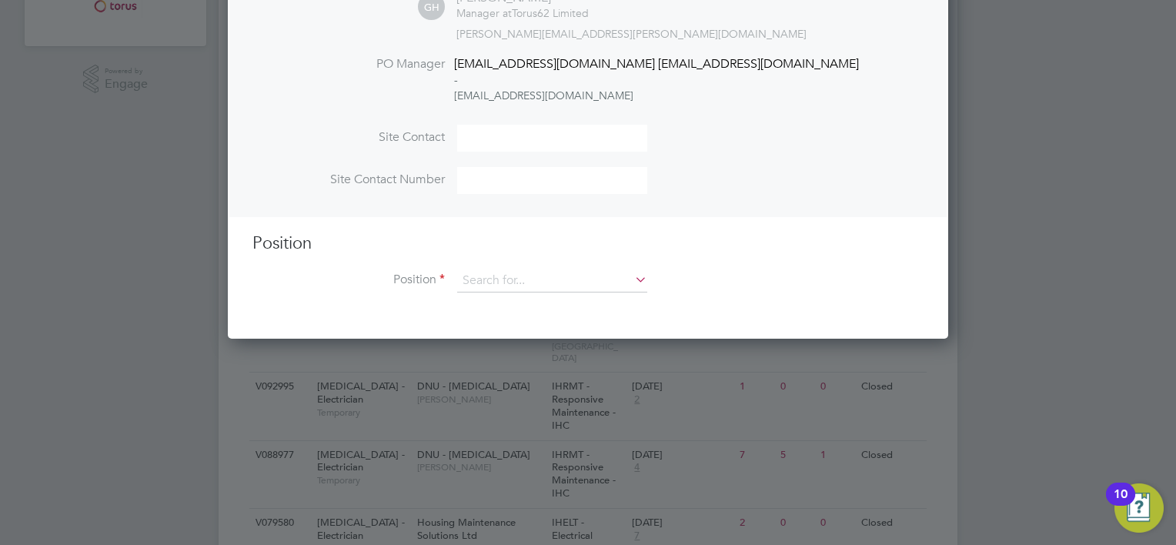
click at [521, 267] on div "Position Position" at bounding box center [587, 270] width 671 height 76
click at [517, 278] on input at bounding box center [552, 280] width 190 height 23
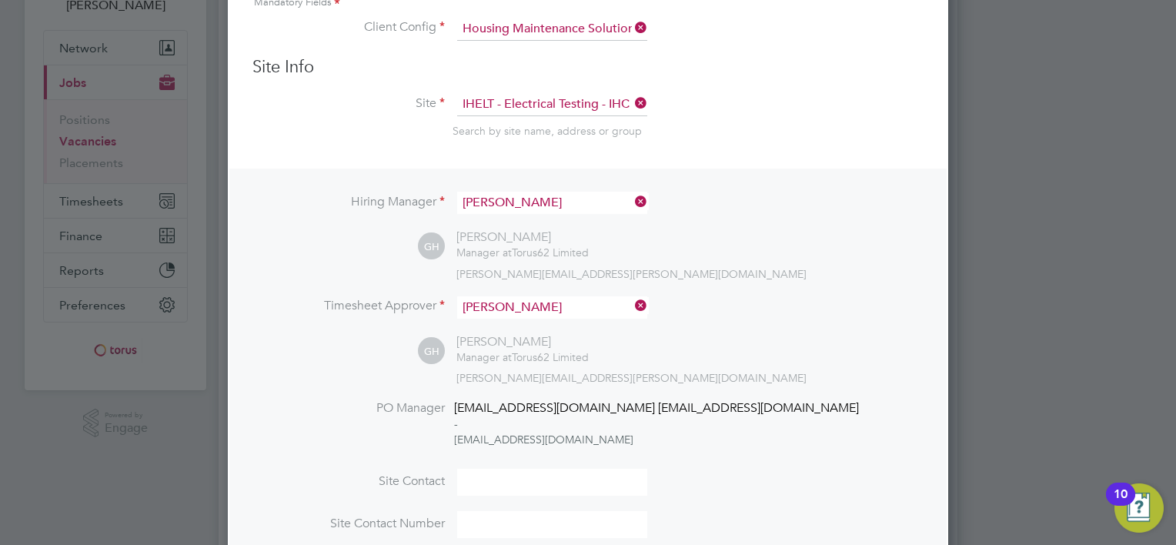
scroll to position [0, 0]
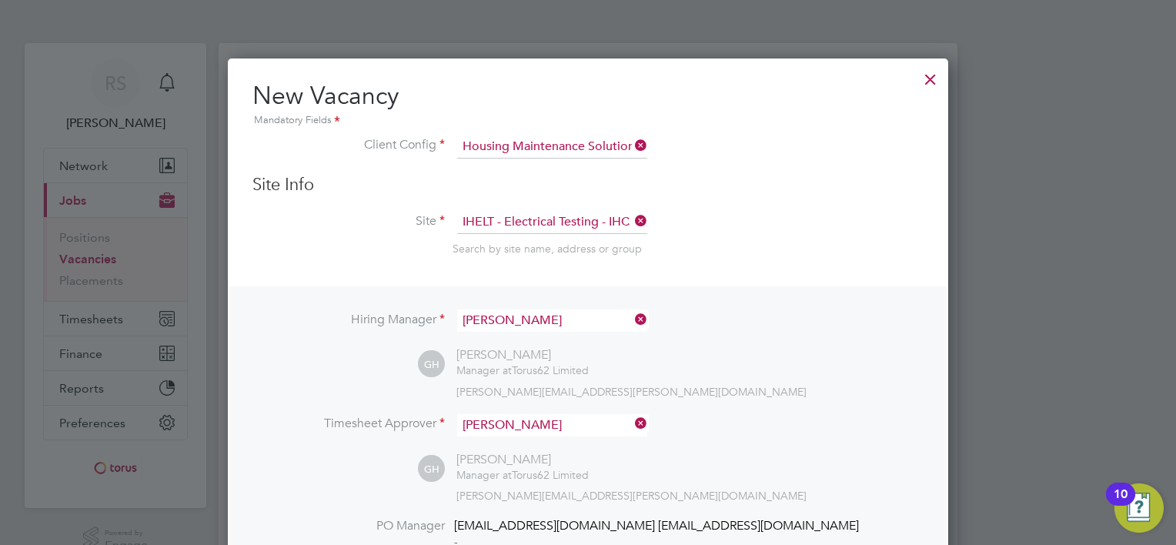
click at [923, 75] on div at bounding box center [931, 76] width 28 height 28
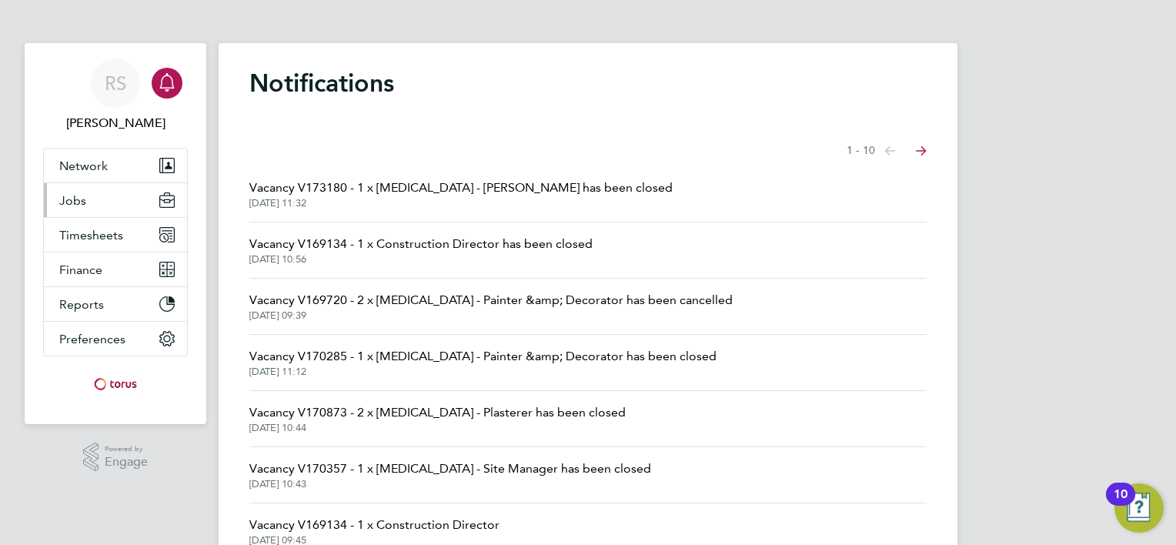
click at [96, 185] on button "Jobs" at bounding box center [115, 200] width 143 height 34
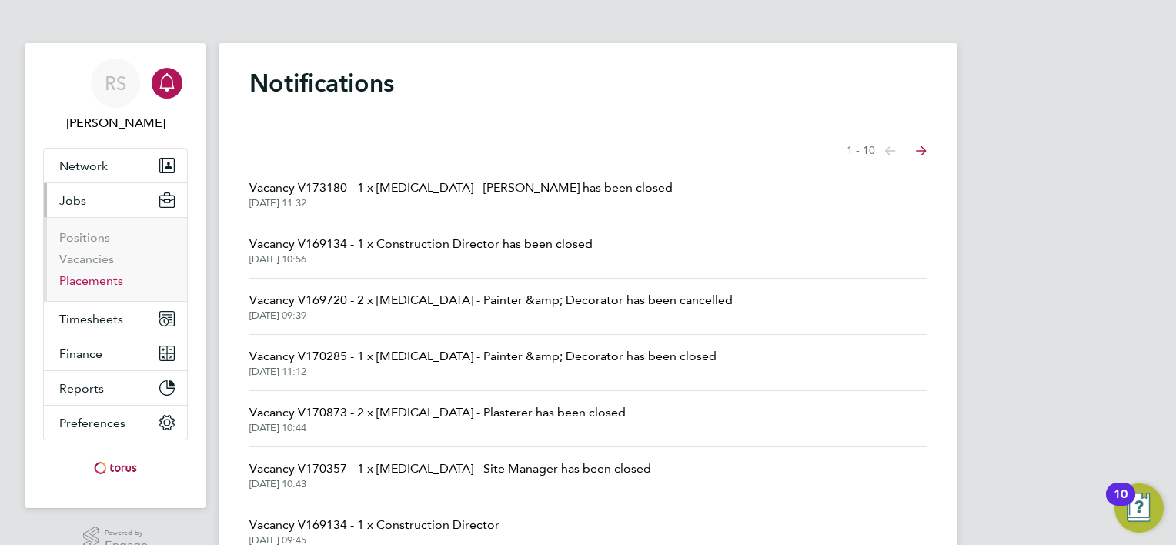
click at [102, 274] on link "Placements" at bounding box center [91, 280] width 64 height 15
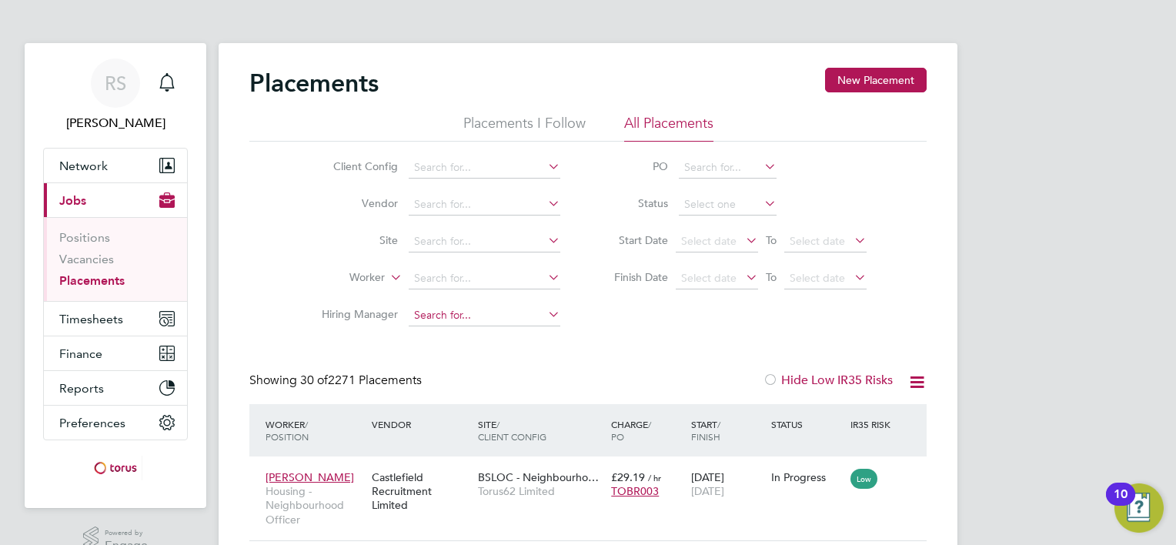
click at [464, 313] on input at bounding box center [485, 316] width 152 height 22
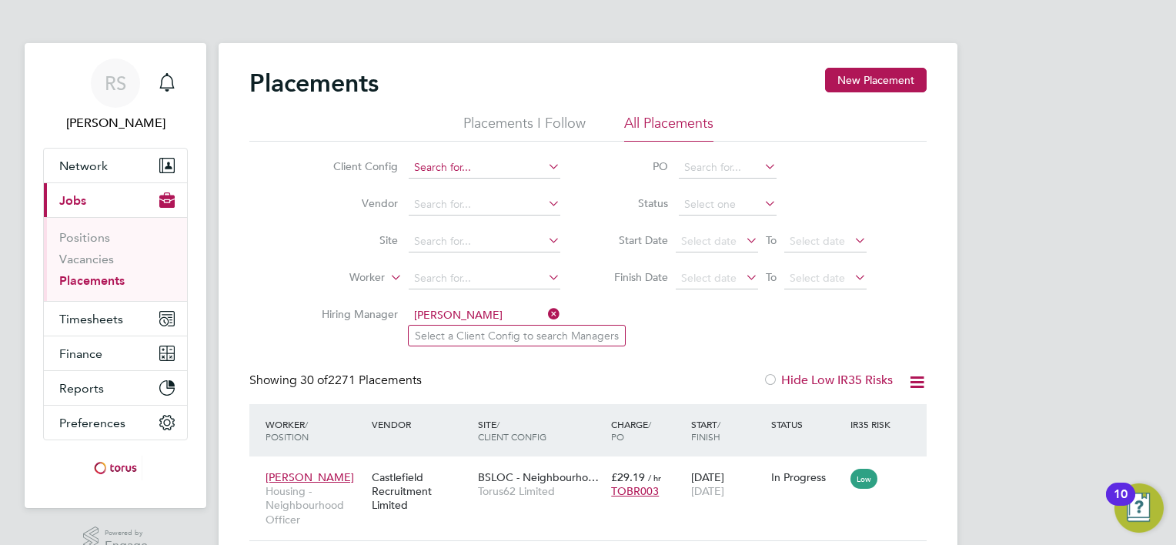
type input "[PERSON_NAME]"
click at [462, 163] on input at bounding box center [485, 168] width 152 height 22
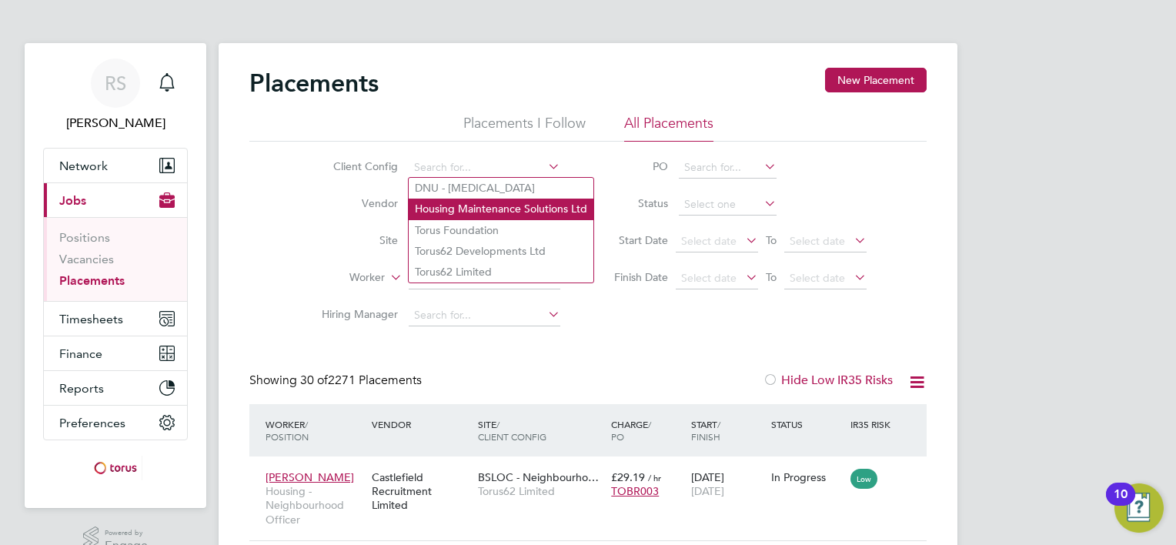
click at [463, 209] on li "Housing Maintenance Solutions Ltd" at bounding box center [501, 209] width 185 height 21
type input "Housing Maintenance Solutions Ltd"
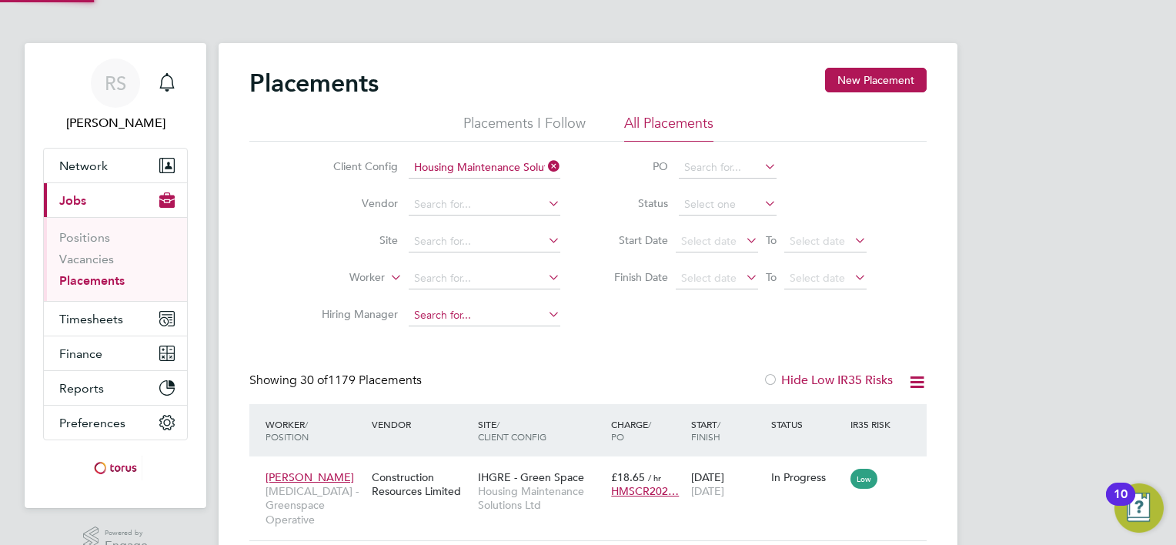
click at [449, 314] on input at bounding box center [485, 316] width 152 height 22
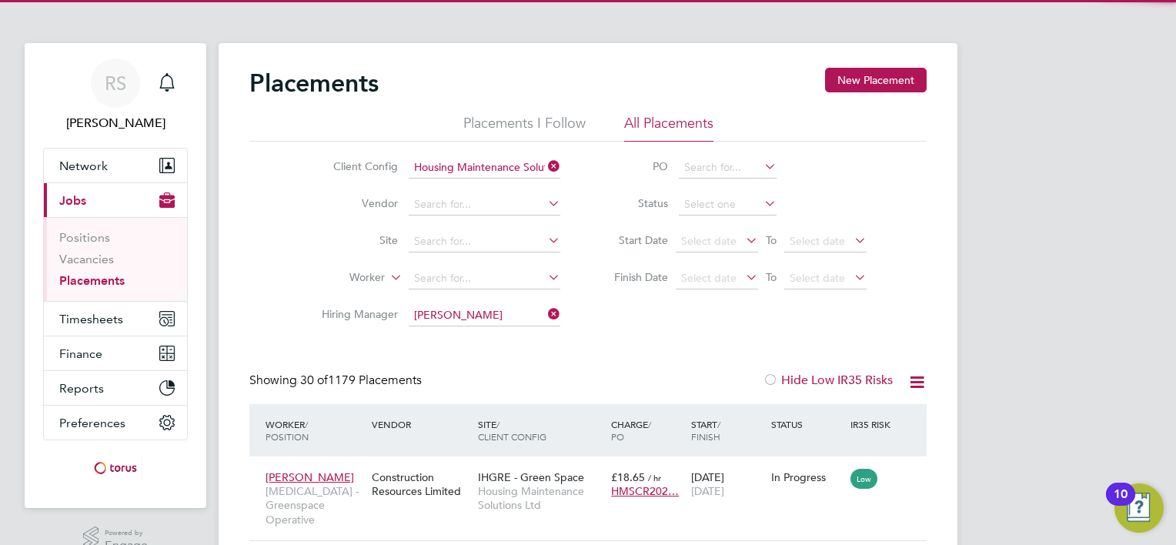
click at [471, 353] on li "[PERSON_NAME]" at bounding box center [504, 357] width 190 height 21
type input "[PERSON_NAME]"
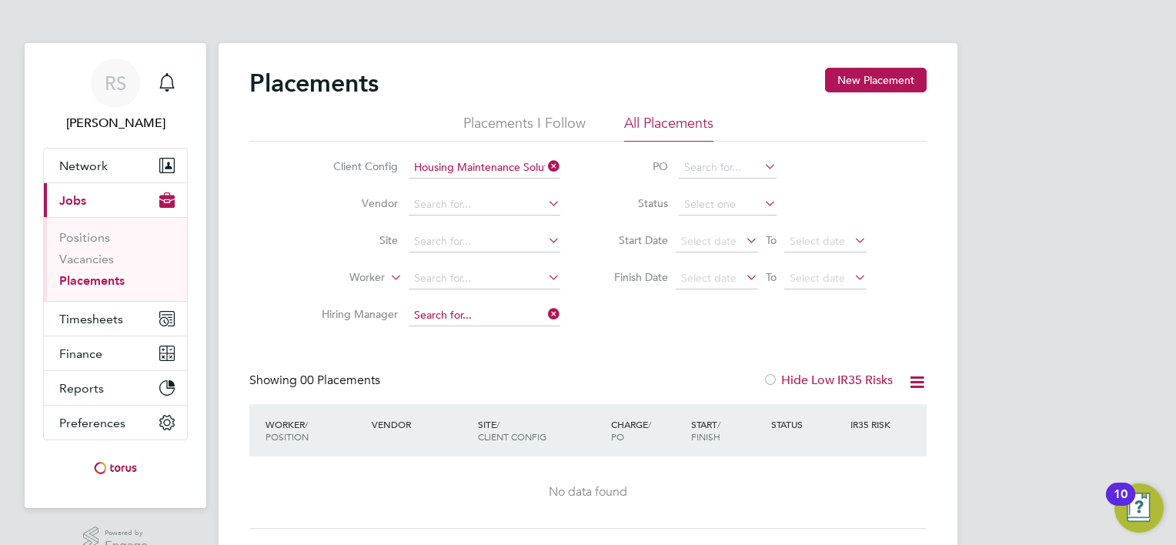
drag, startPoint x: 491, startPoint y: 314, endPoint x: 508, endPoint y: 314, distance: 16.9
click at [491, 314] on input at bounding box center [485, 316] width 152 height 22
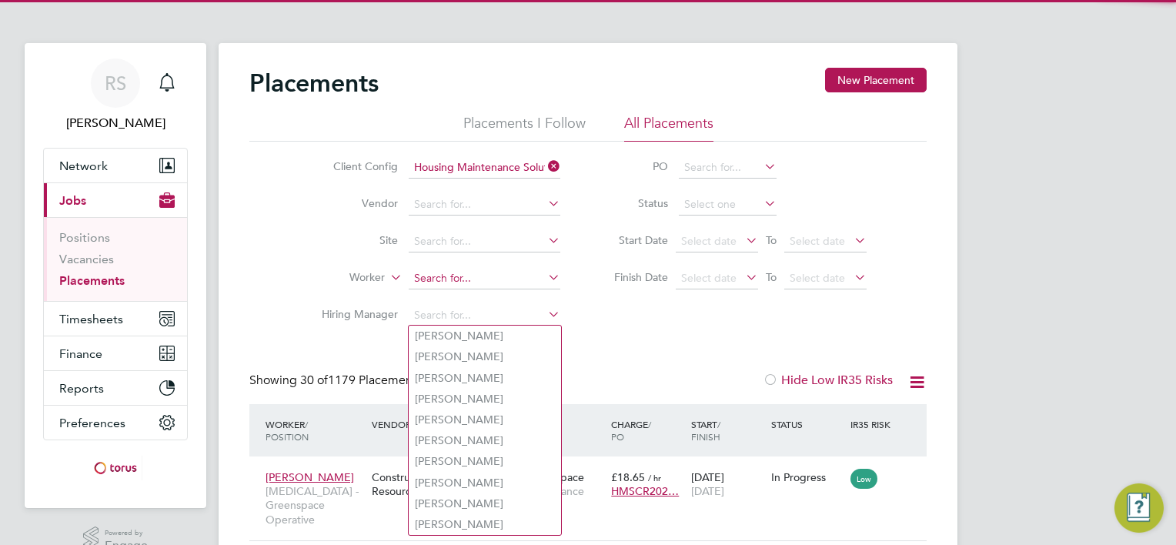
click at [517, 280] on input at bounding box center [485, 279] width 152 height 22
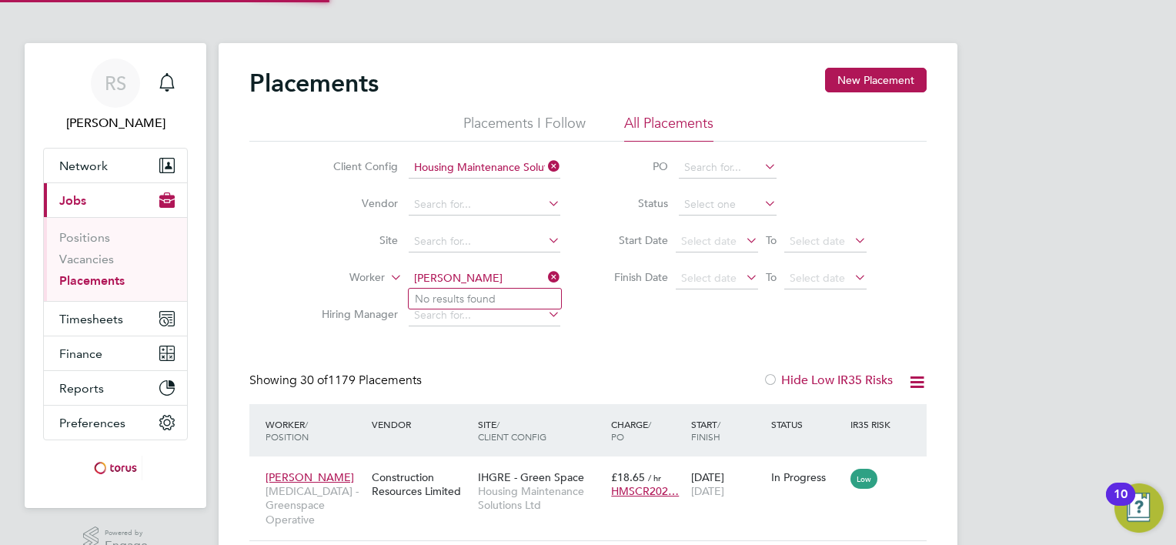
type input "[PERSON_NAME]"
click at [336, 250] on li "Site" at bounding box center [434, 241] width 289 height 37
